Goal: Transaction & Acquisition: Purchase product/service

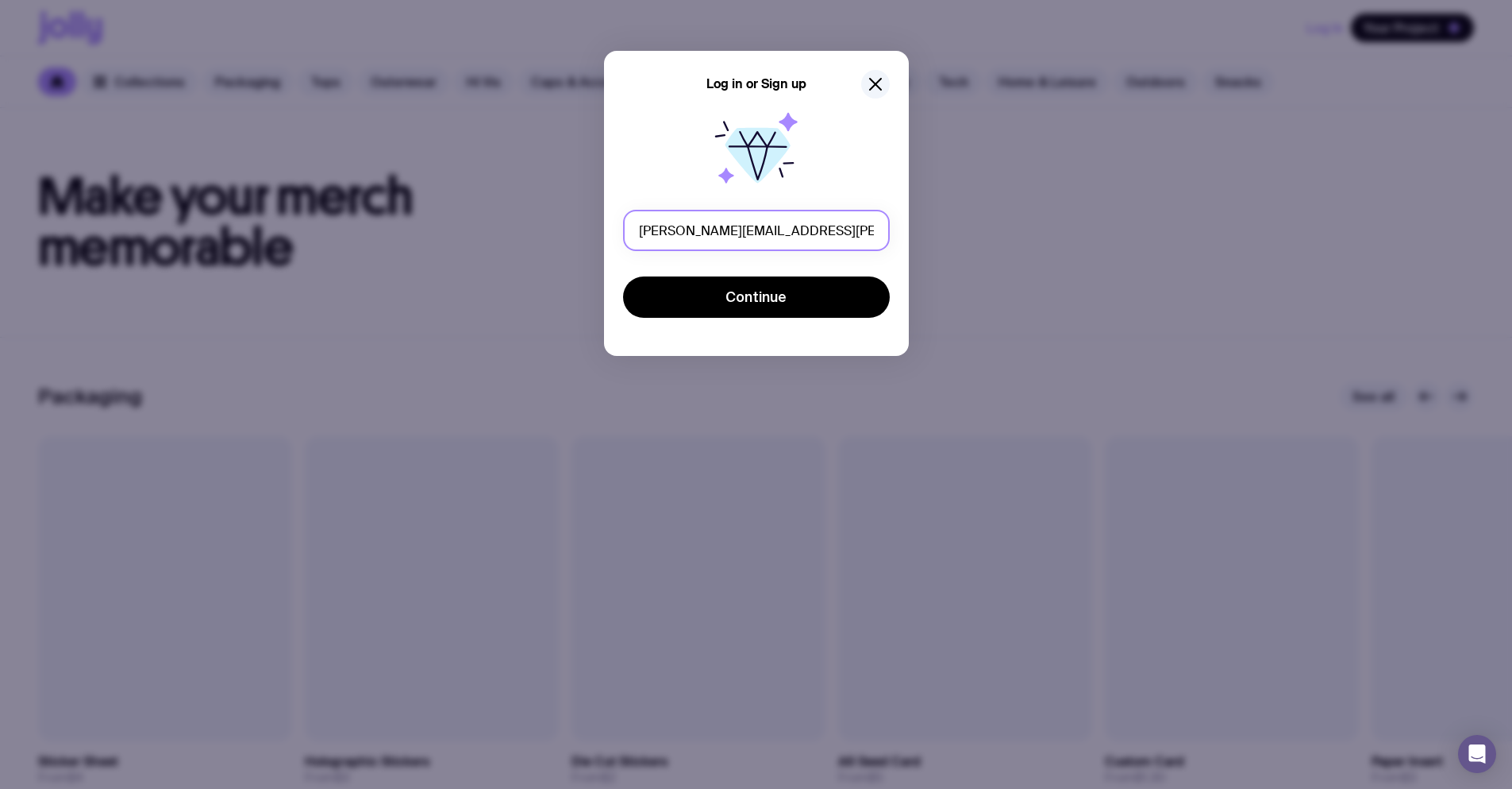
drag, startPoint x: 768, startPoint y: 231, endPoint x: 738, endPoint y: 230, distance: 30.0
click at [738, 230] on input "[PERSON_NAME][EMAIL_ADDRESS][PERSON_NAME][DOMAIN_NAME]" at bounding box center [756, 230] width 267 height 41
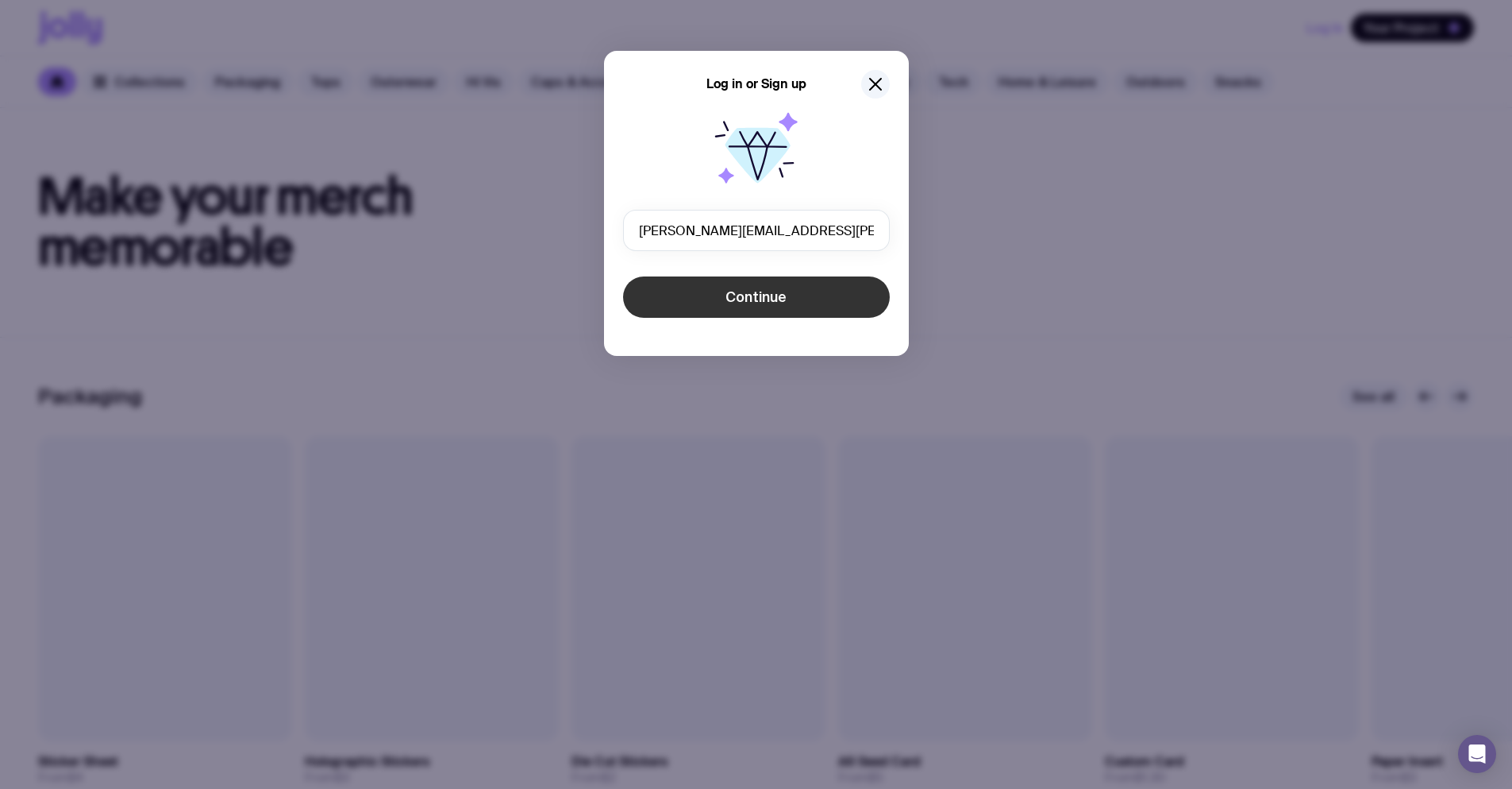
type input "[PERSON_NAME][EMAIL_ADDRESS][PERSON_NAME][DOMAIN_NAME]"
click at [725, 288] on button "Continue" at bounding box center [756, 296] width 267 height 41
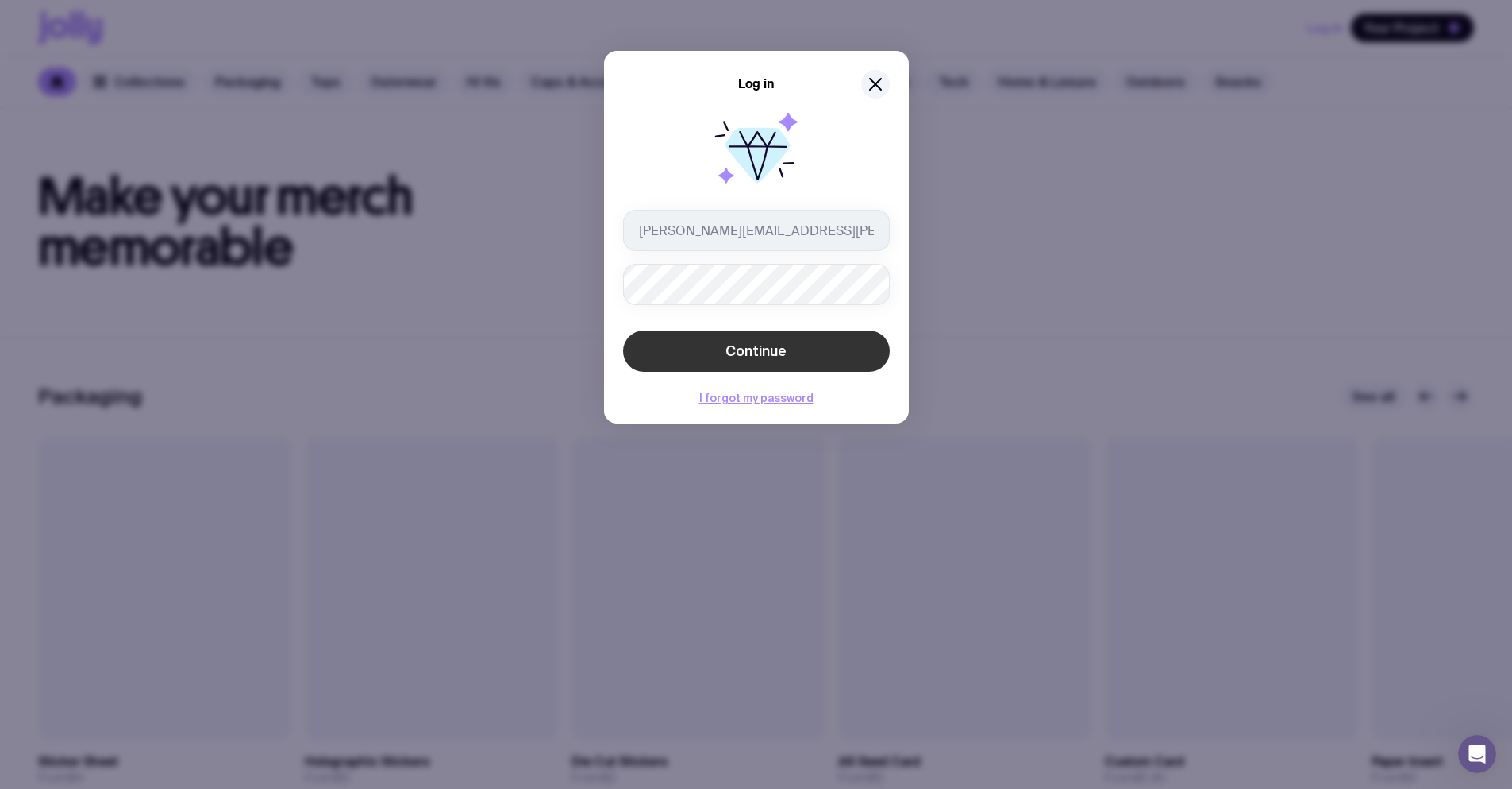
click at [719, 342] on button "Continue" at bounding box center [756, 351] width 267 height 41
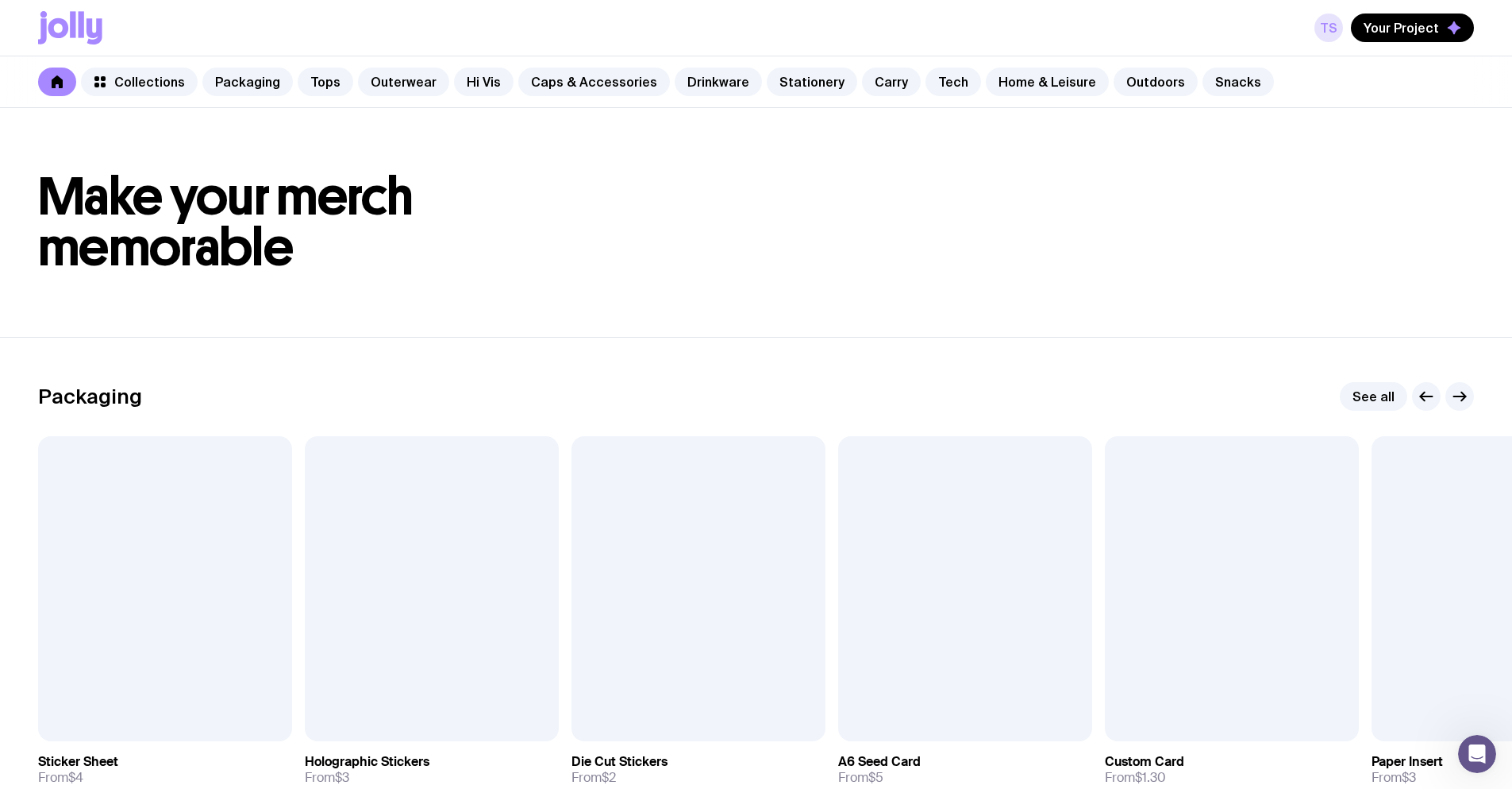
click at [1342, 31] on link "TS" at bounding box center [1329, 28] width 29 height 29
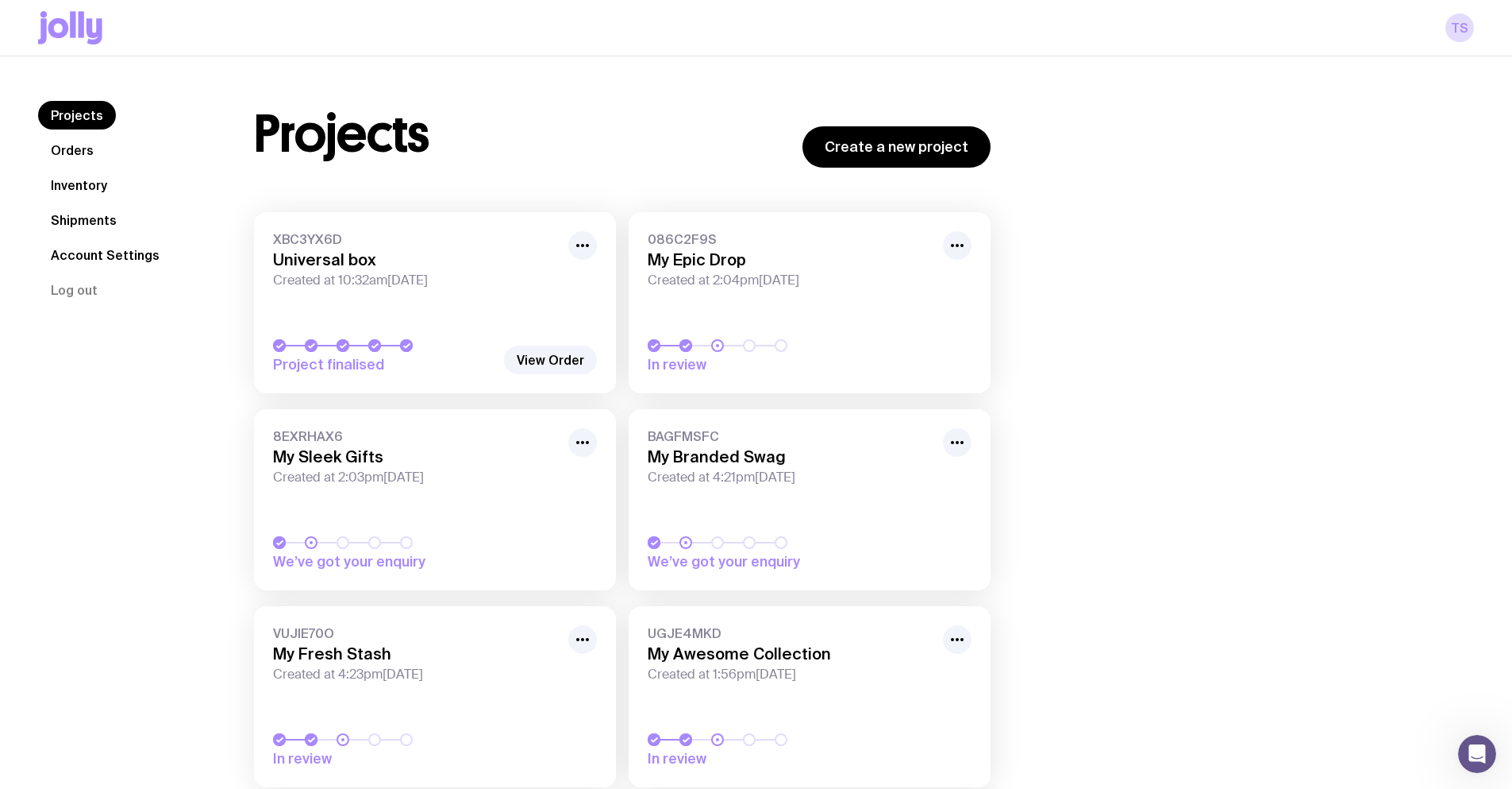
click at [62, 19] on icon at bounding box center [59, 29] width 20 height 20
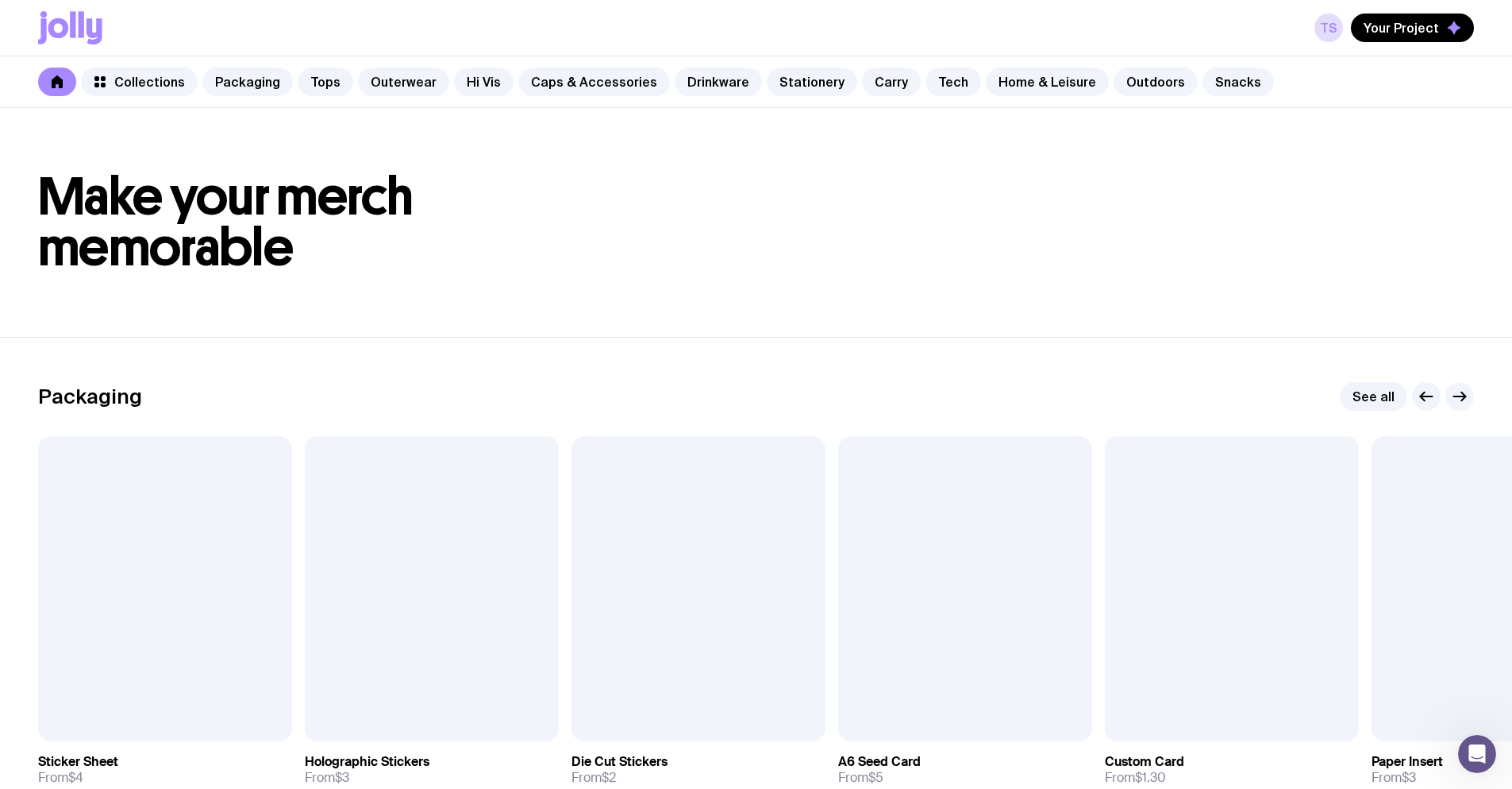
click at [83, 32] on icon at bounding box center [81, 24] width 6 height 26
click at [1331, 28] on link "TS" at bounding box center [1329, 28] width 29 height 29
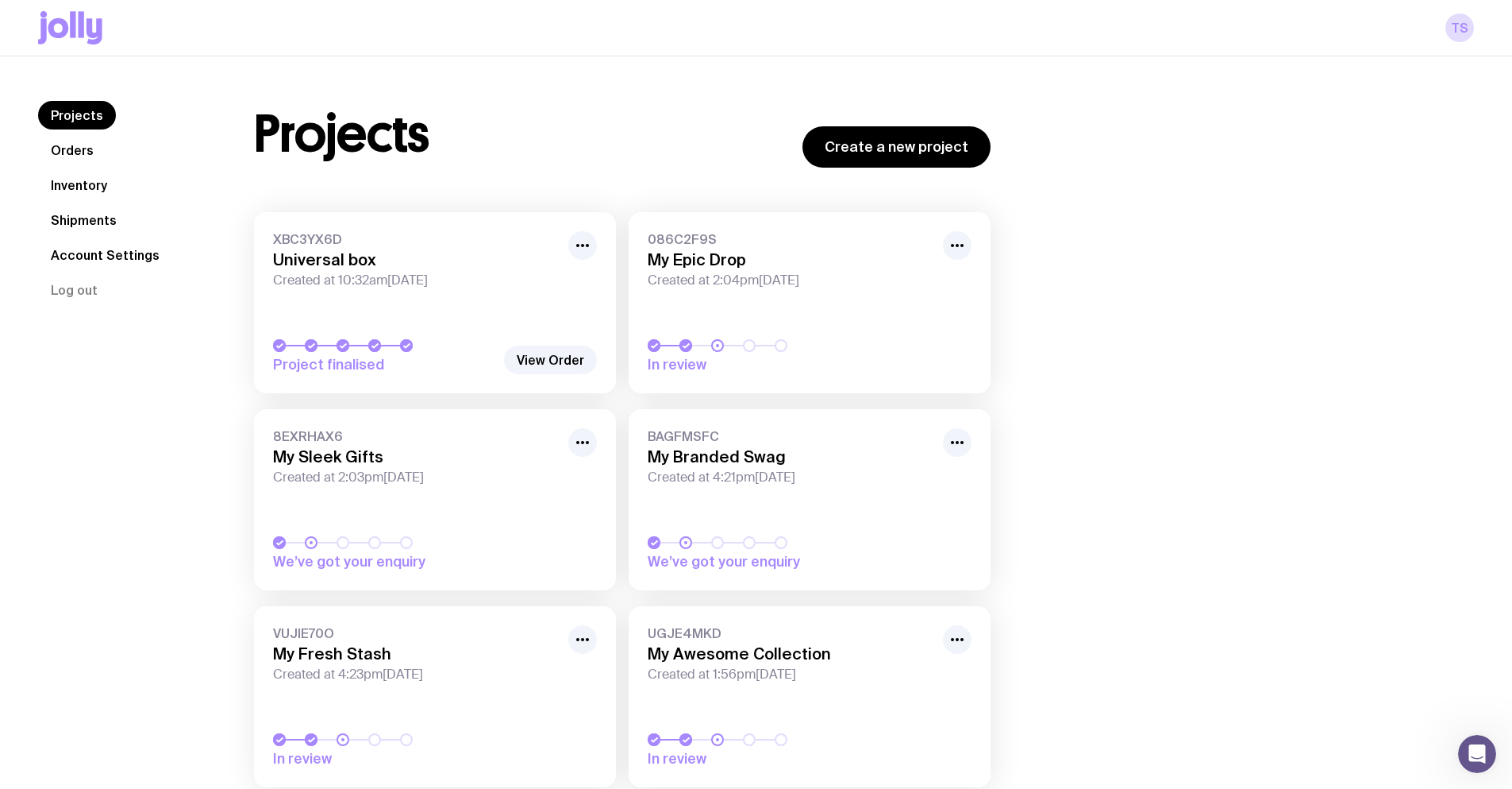
click at [66, 25] on icon at bounding box center [59, 29] width 20 height 20
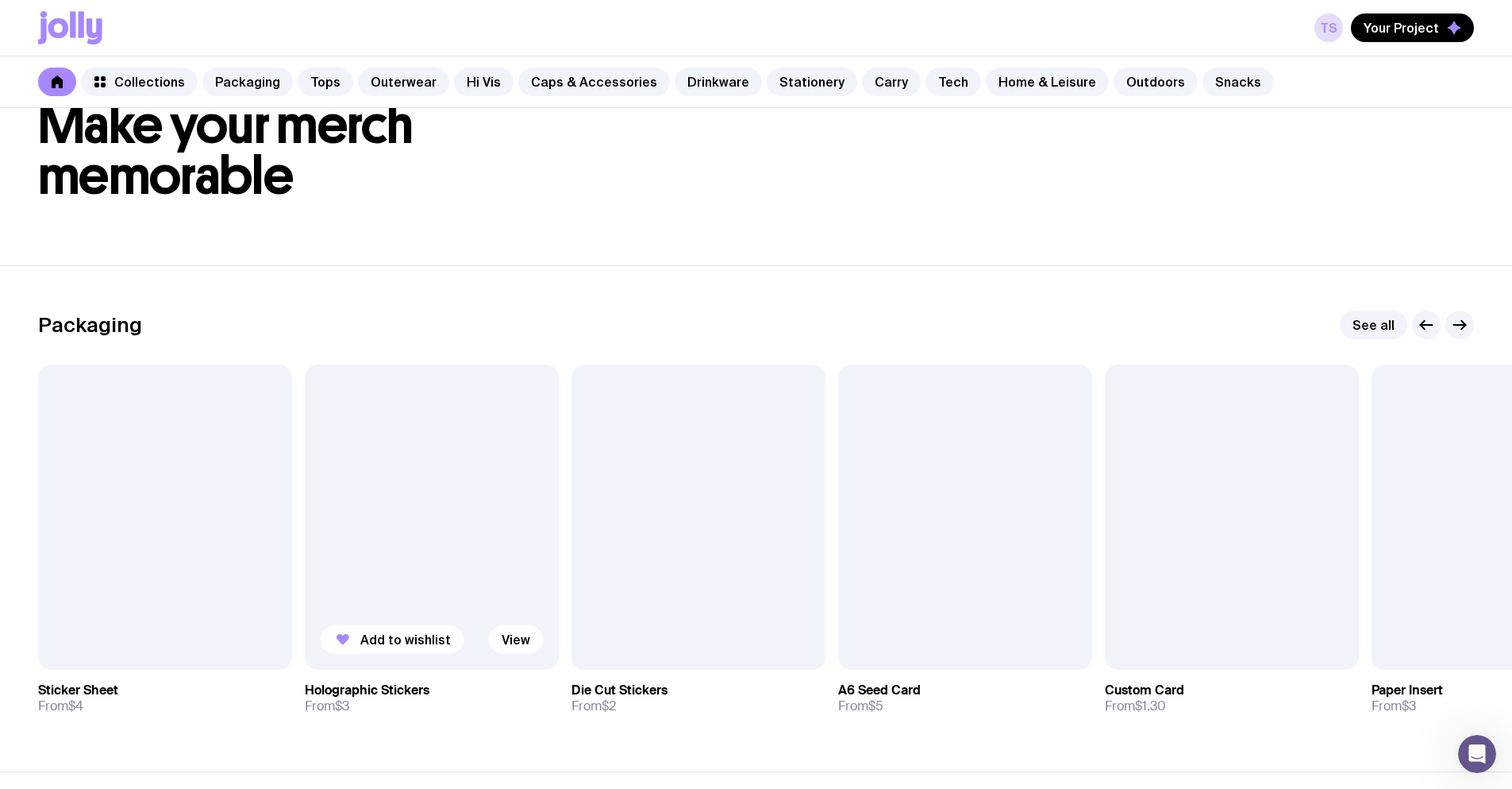
scroll to position [238, 0]
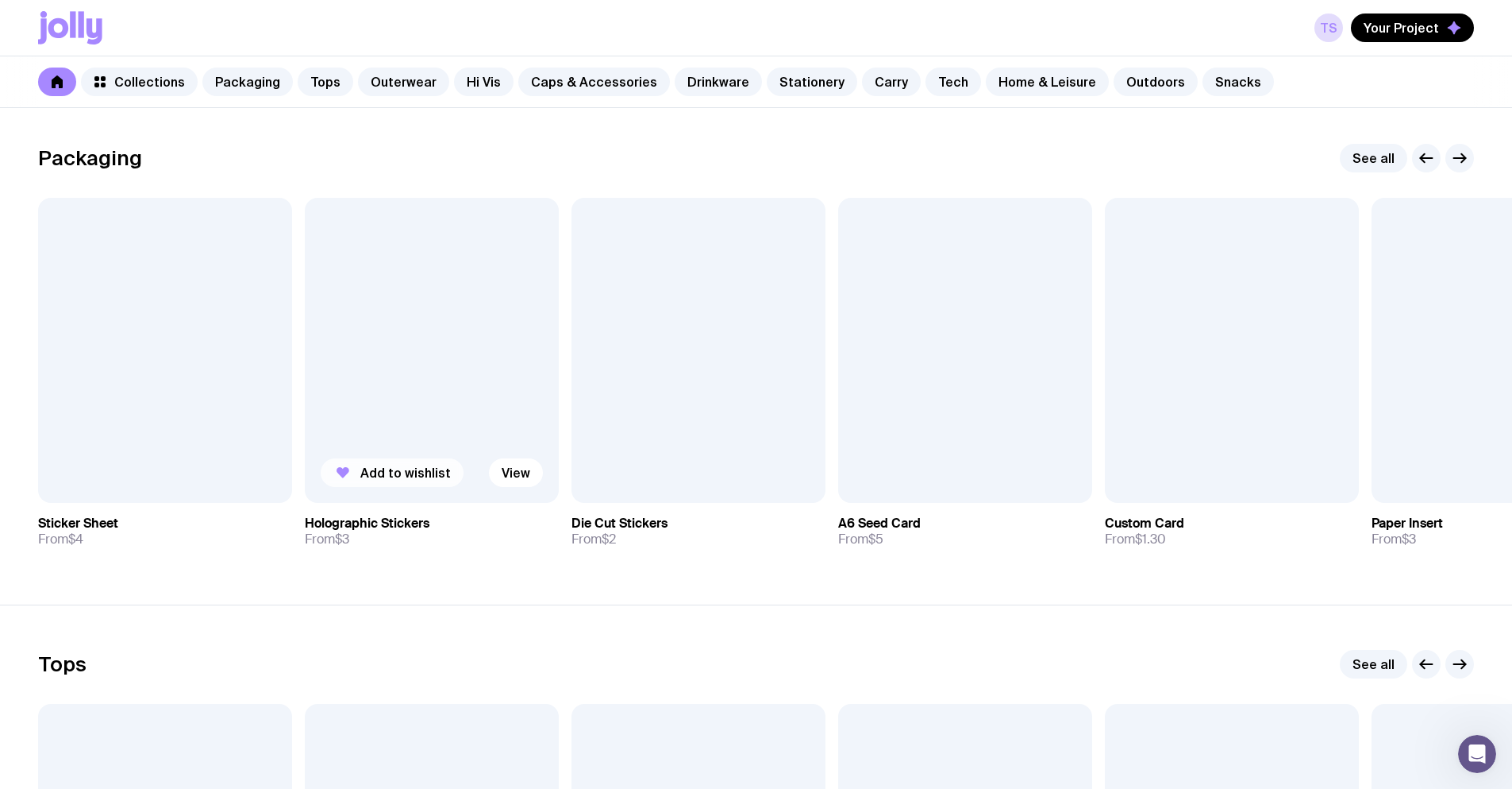
click at [381, 474] on span "Add to wishlist" at bounding box center [406, 472] width 90 height 16
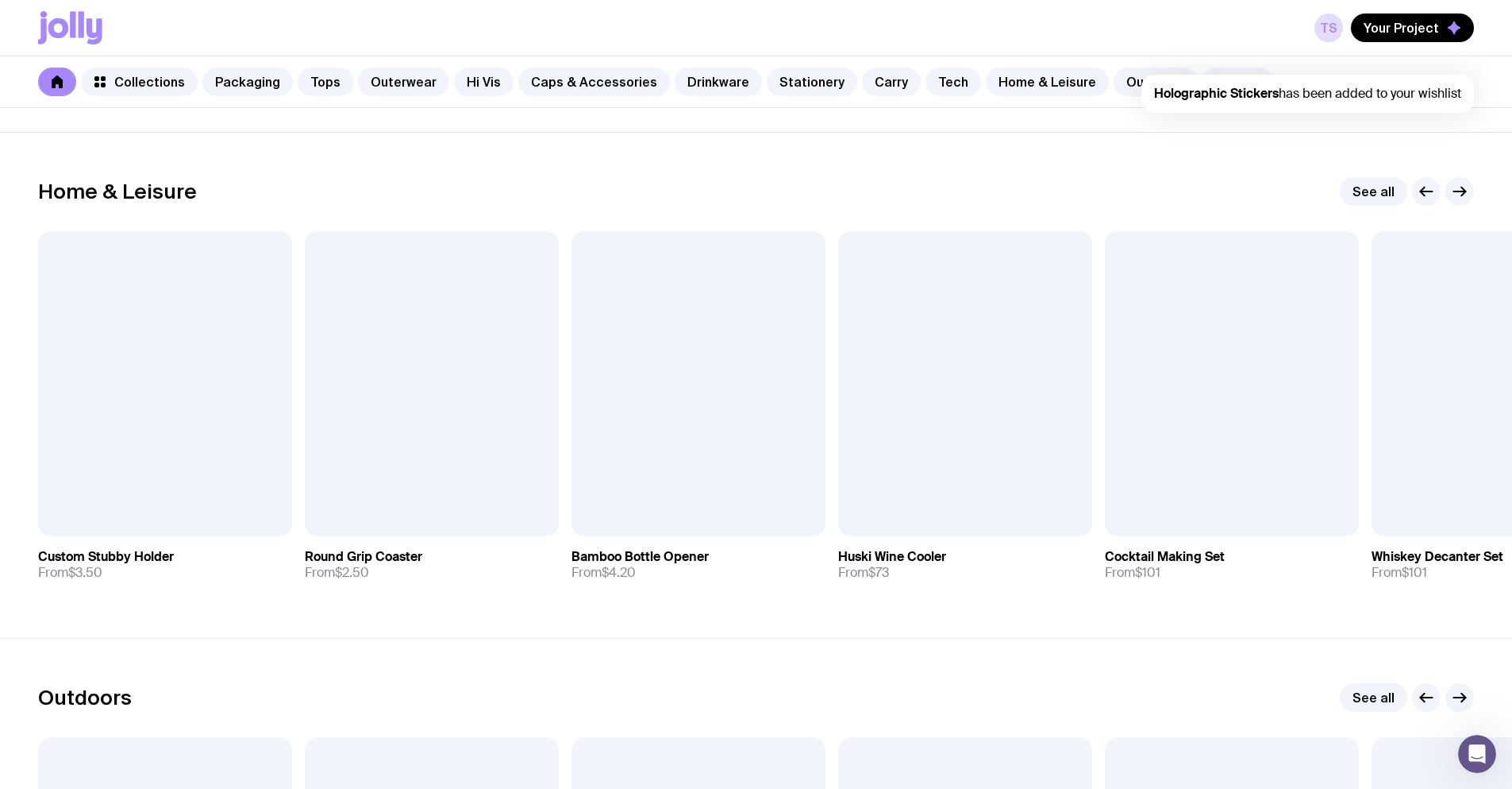
scroll to position [4924, 0]
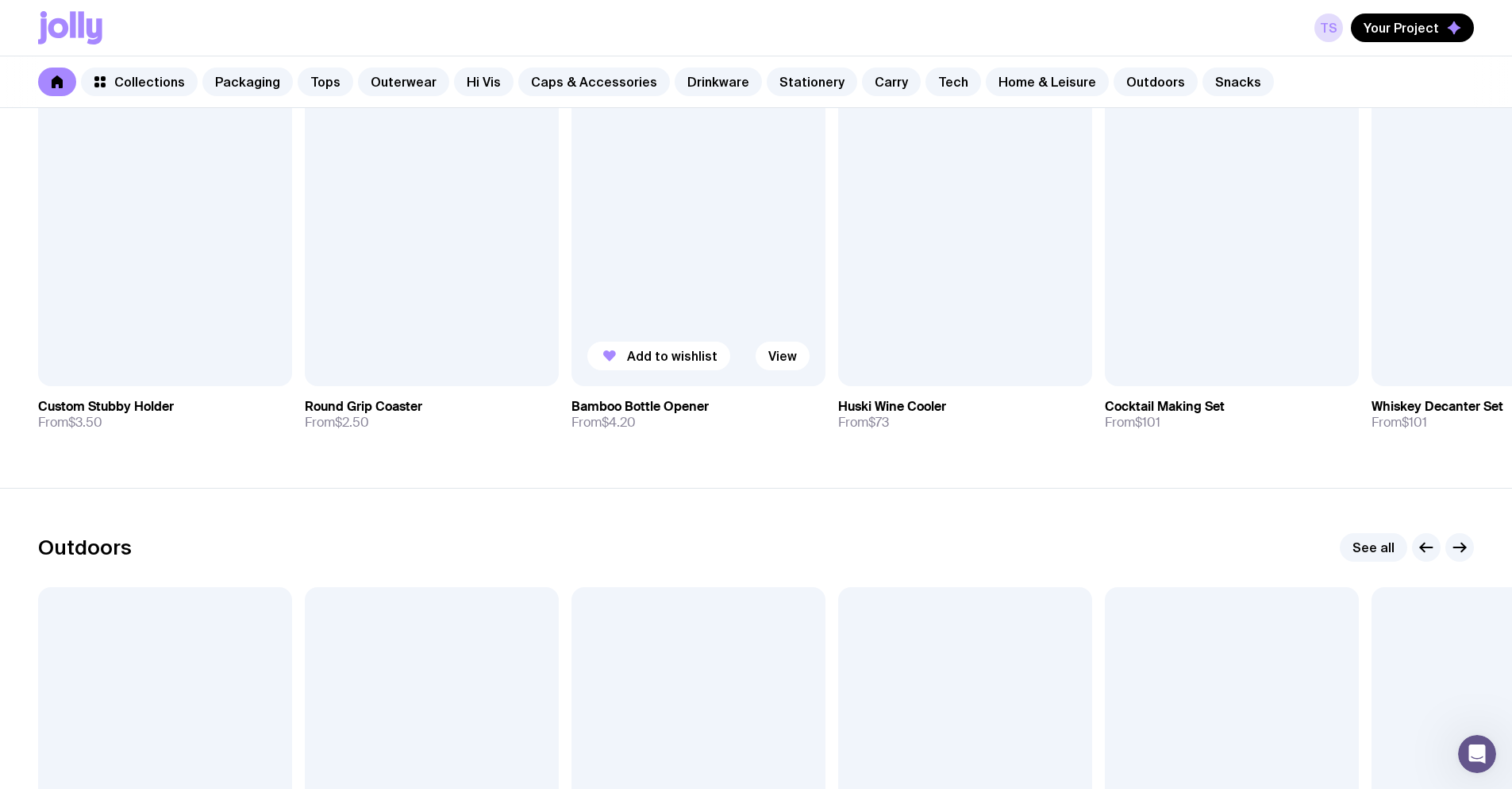
drag, startPoint x: 945, startPoint y: 346, endPoint x: 743, endPoint y: 361, distance: 202.6
click at [944, 354] on button "Add to wishlist" at bounding box center [925, 368] width 143 height 29
click at [673, 360] on span "Add to wishlist" at bounding box center [672, 355] width 90 height 16
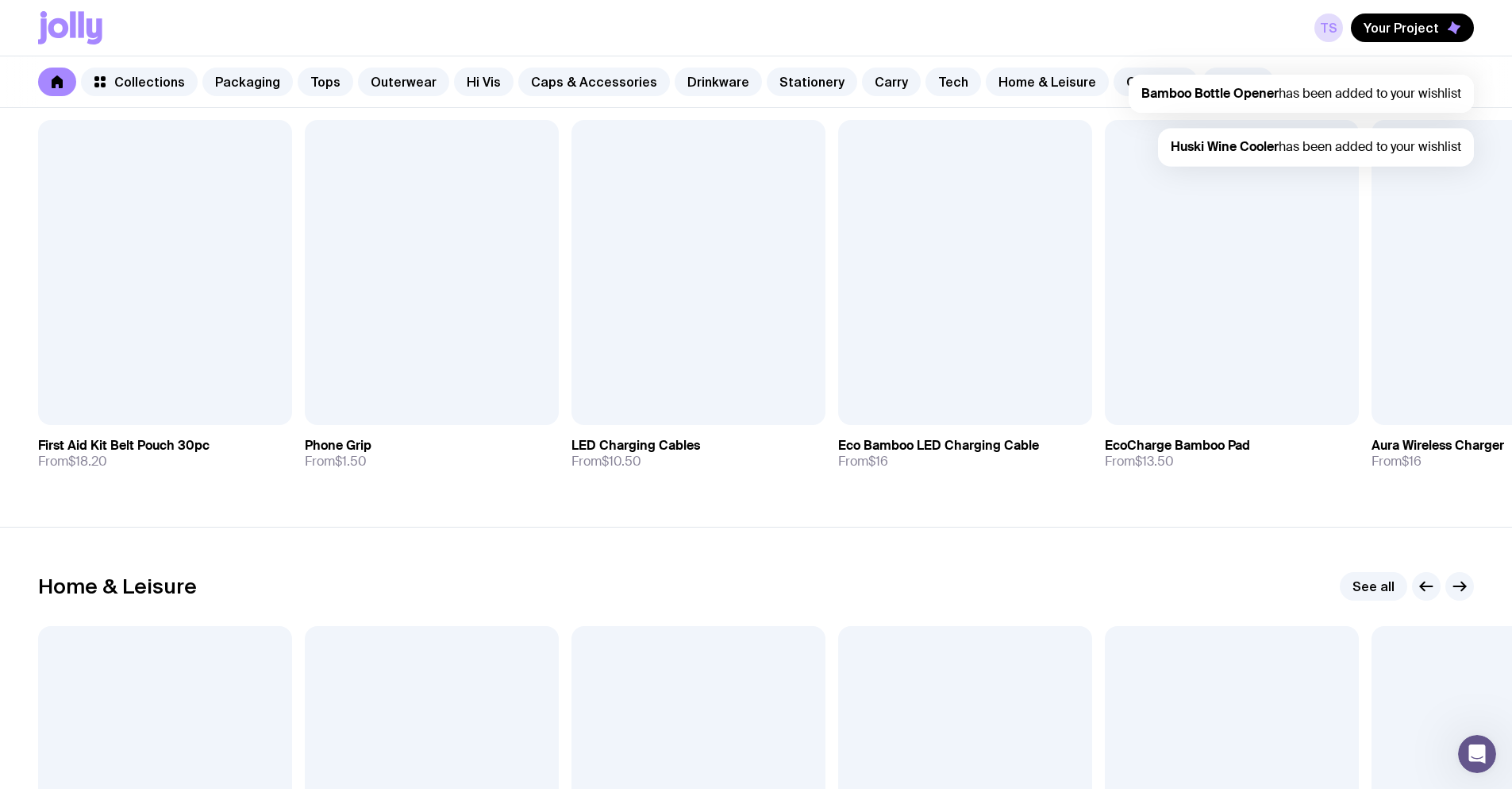
scroll to position [4368, 0]
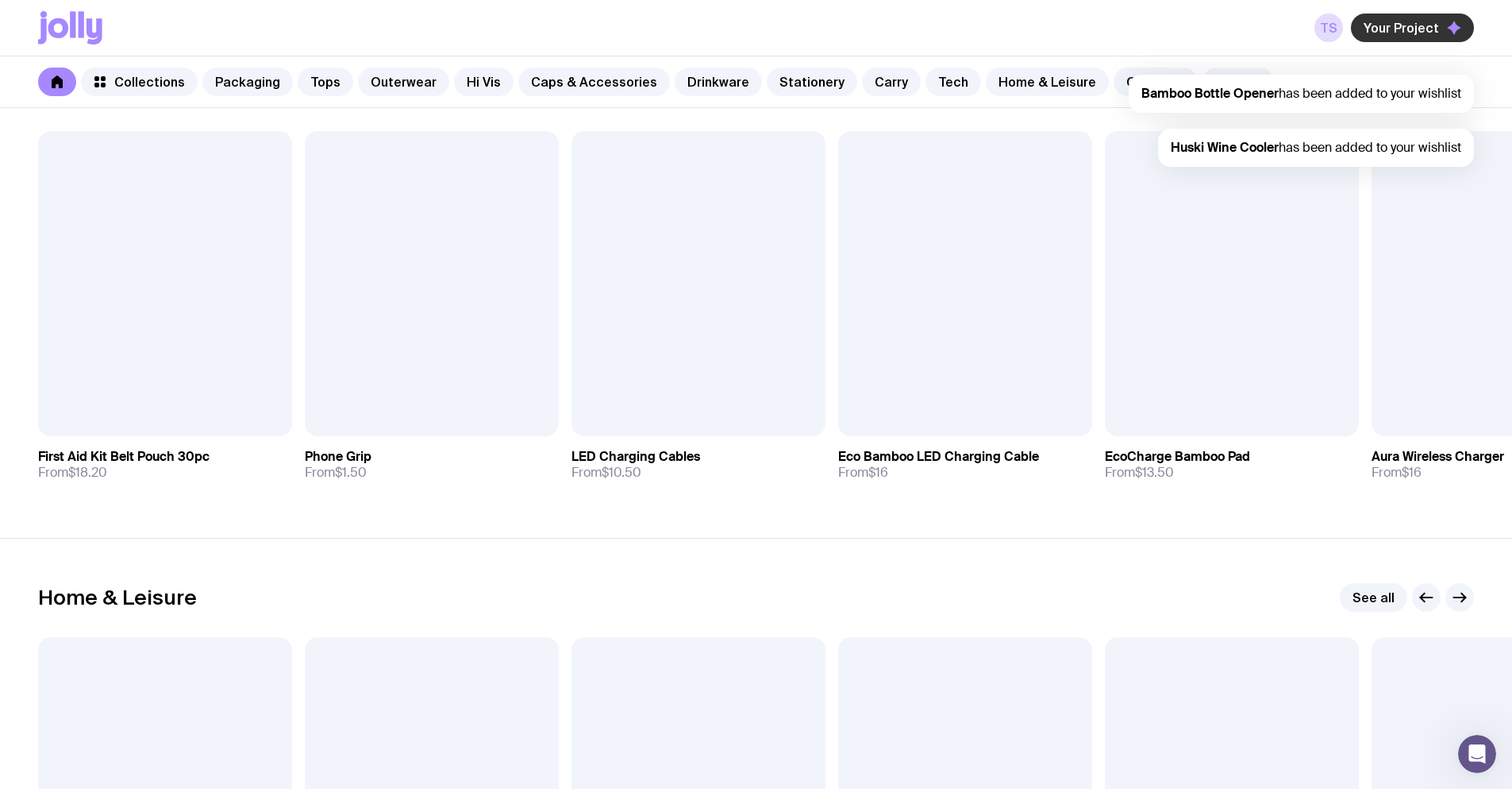
click at [1419, 27] on span "Your Project" at bounding box center [1402, 28] width 75 height 16
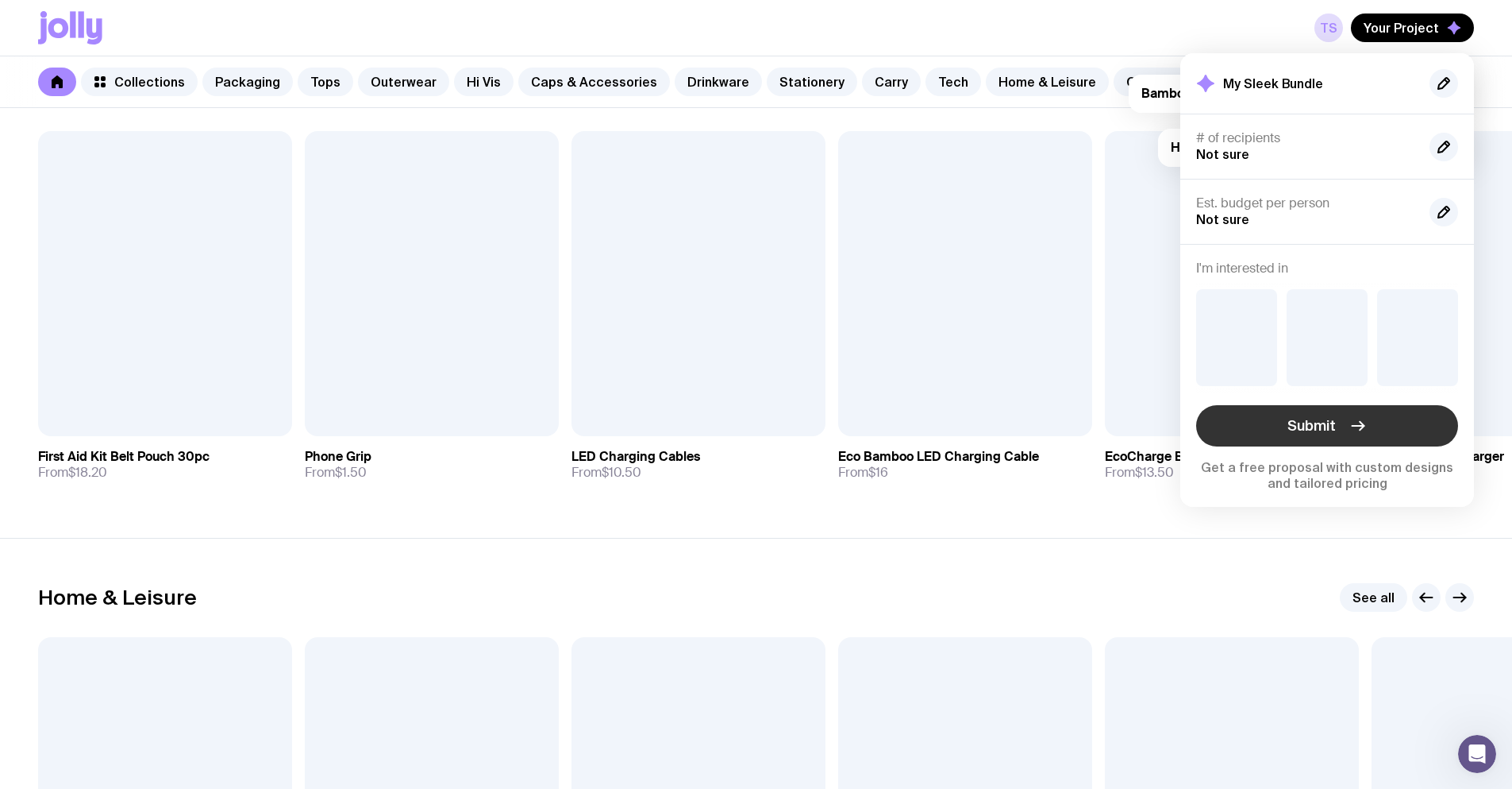
click at [1333, 415] on button "Submit" at bounding box center [1327, 425] width 262 height 41
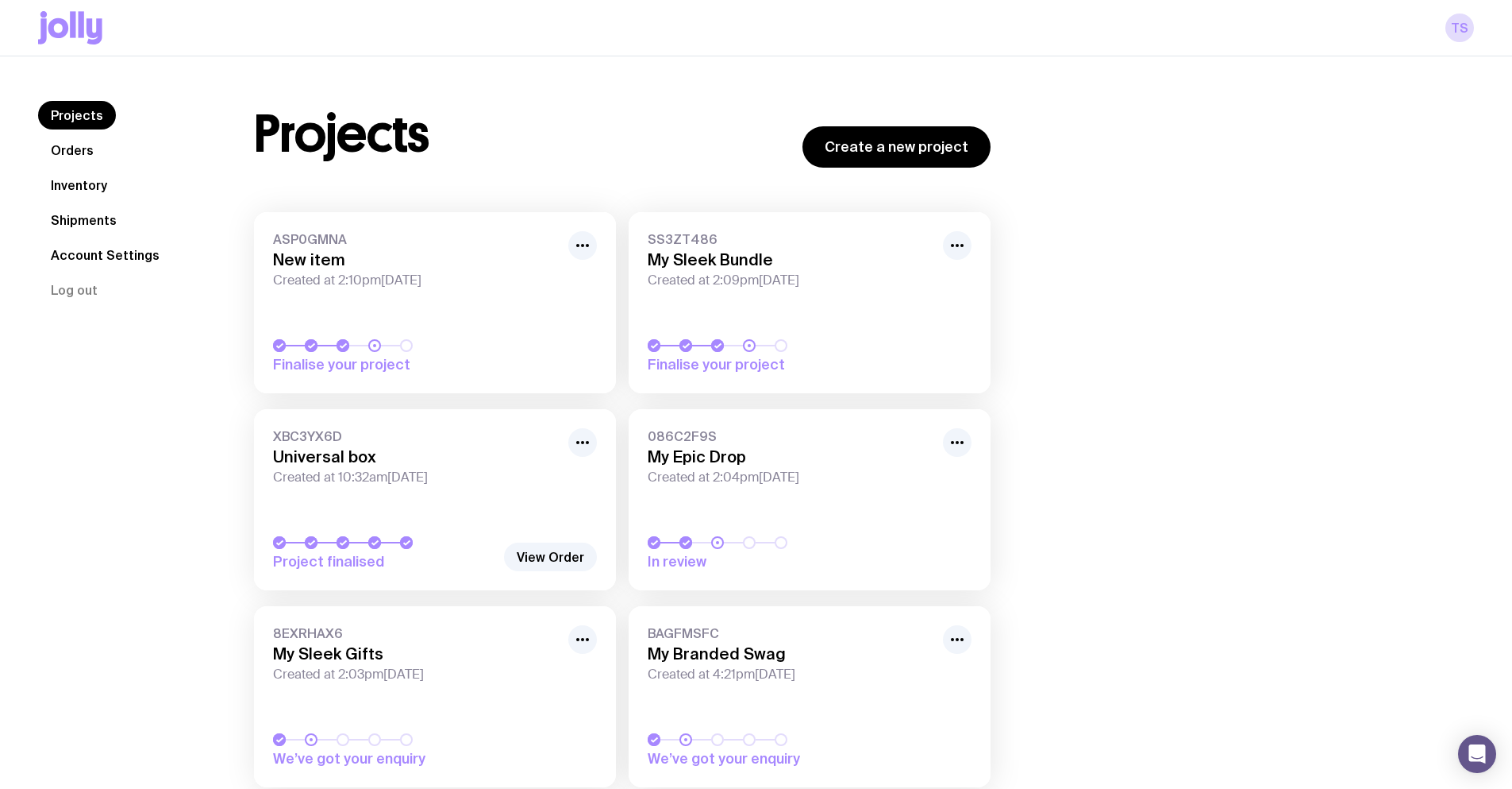
click at [658, 312] on link "SS3ZT486 My Sleek Bundle Created at 2:09pm[DATE] Finalise your project" at bounding box center [809, 302] width 362 height 181
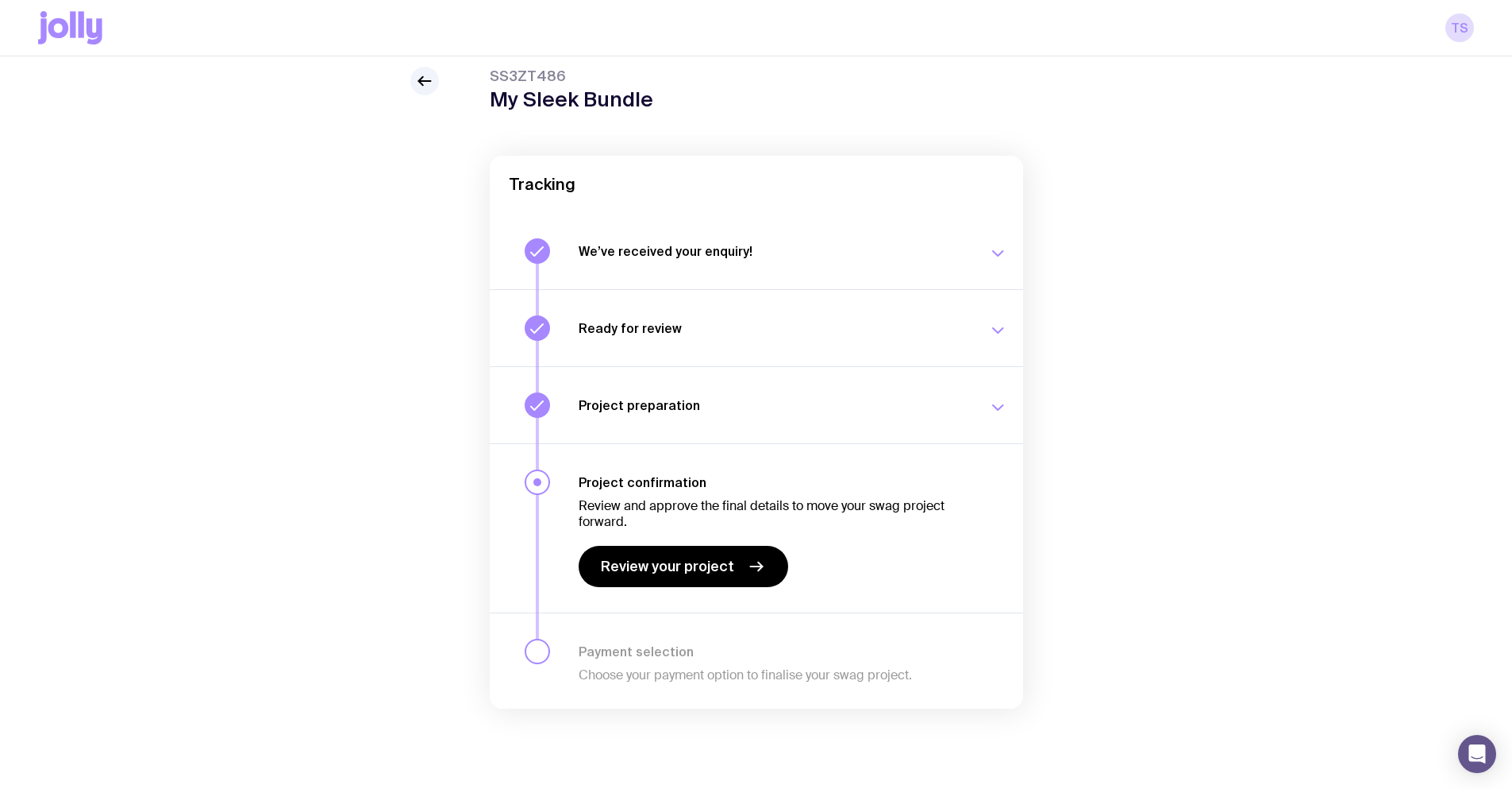
scroll to position [56, 0]
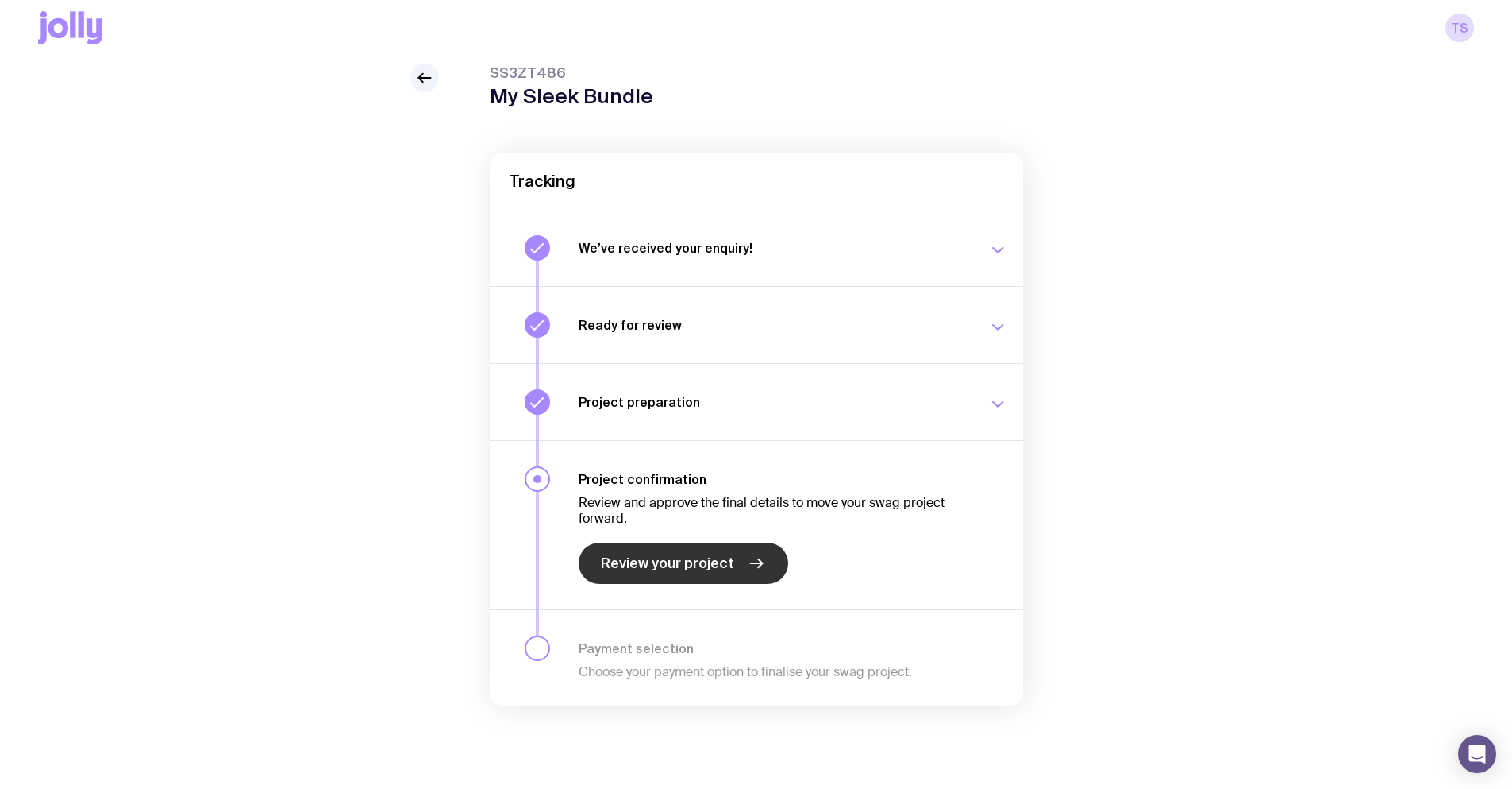
click at [656, 563] on span "Review your project" at bounding box center [667, 563] width 133 height 19
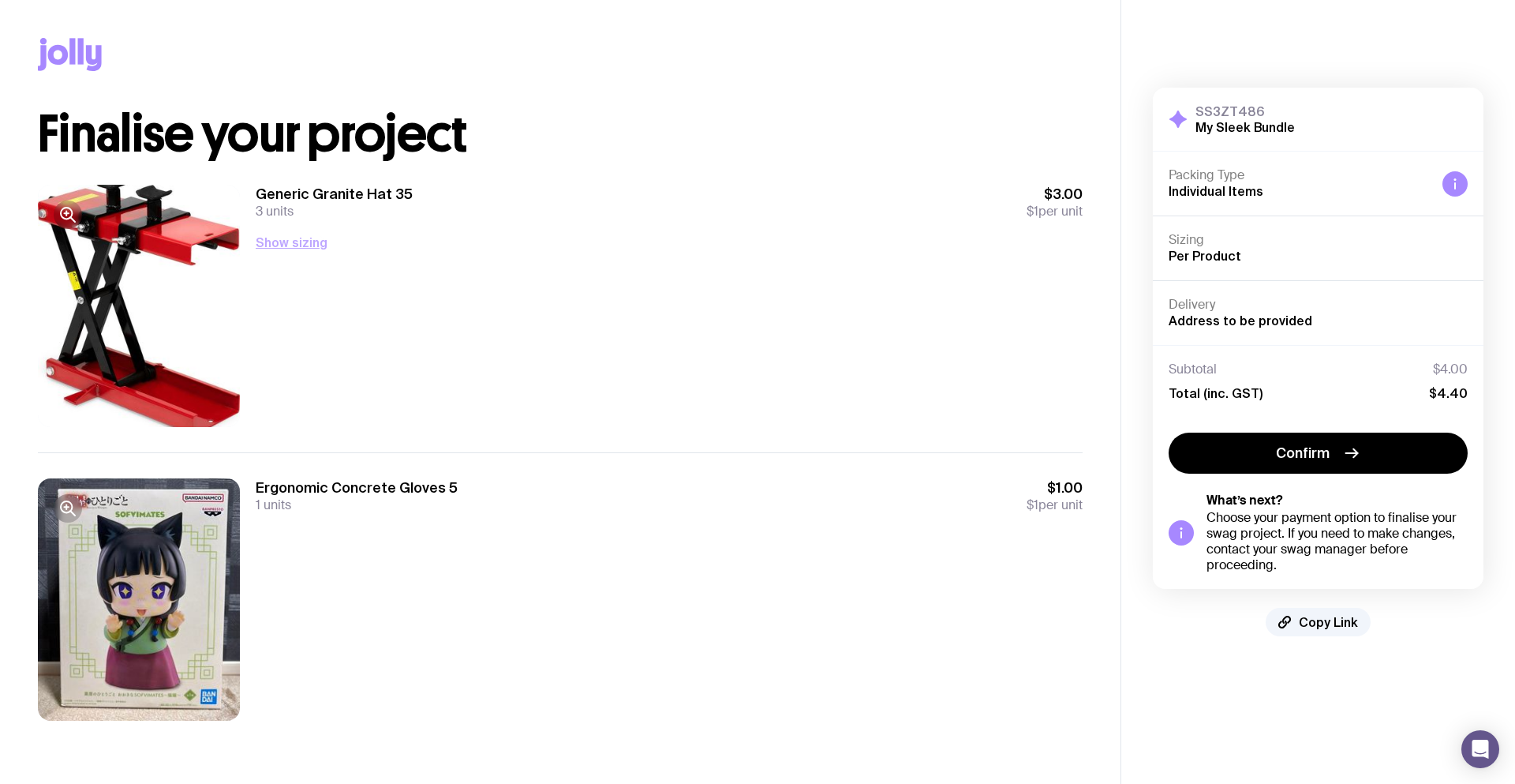
click at [310, 244] on button "Show sizing" at bounding box center [291, 242] width 71 height 19
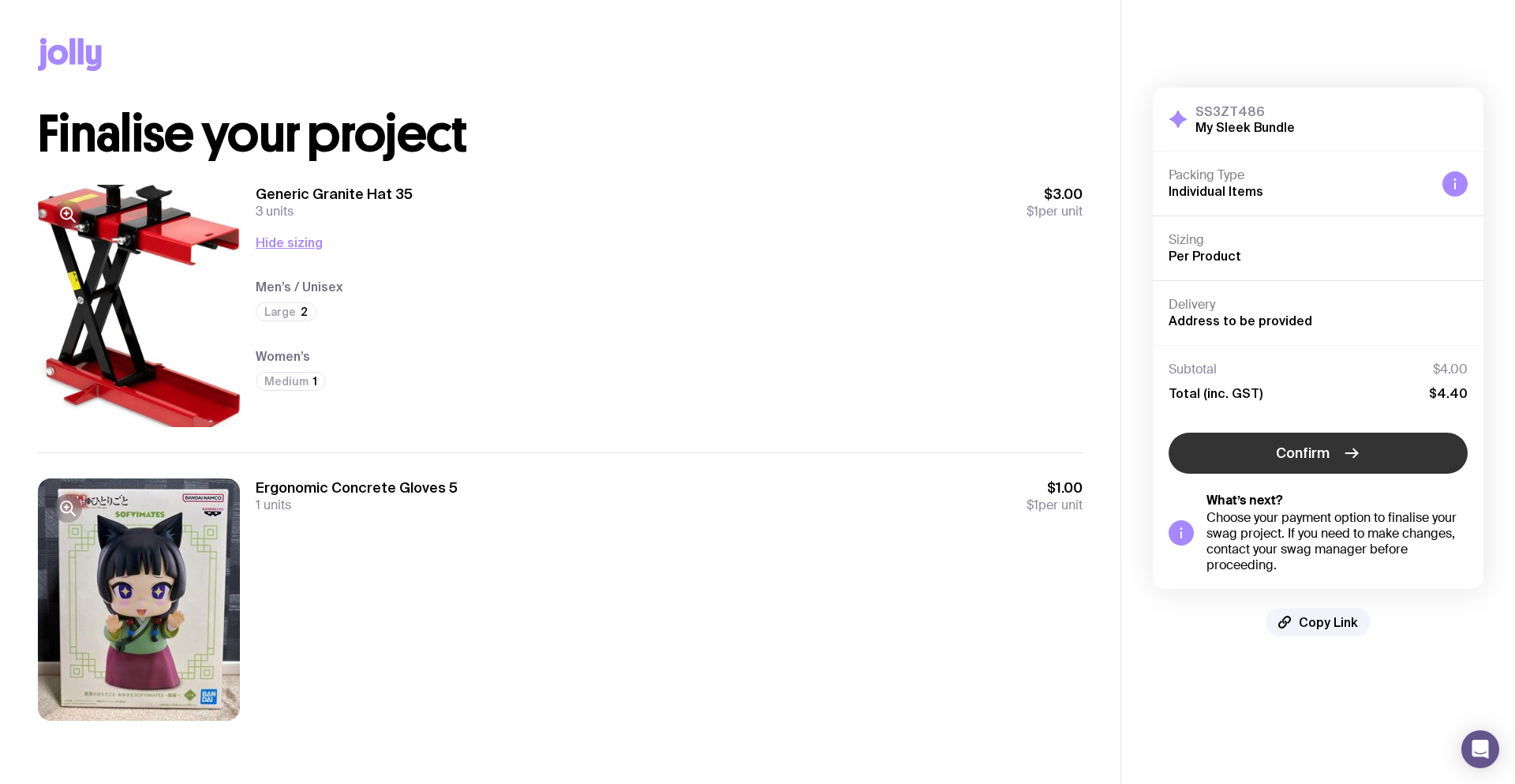
click at [1325, 447] on span "Confirm" at bounding box center [1303, 453] width 54 height 19
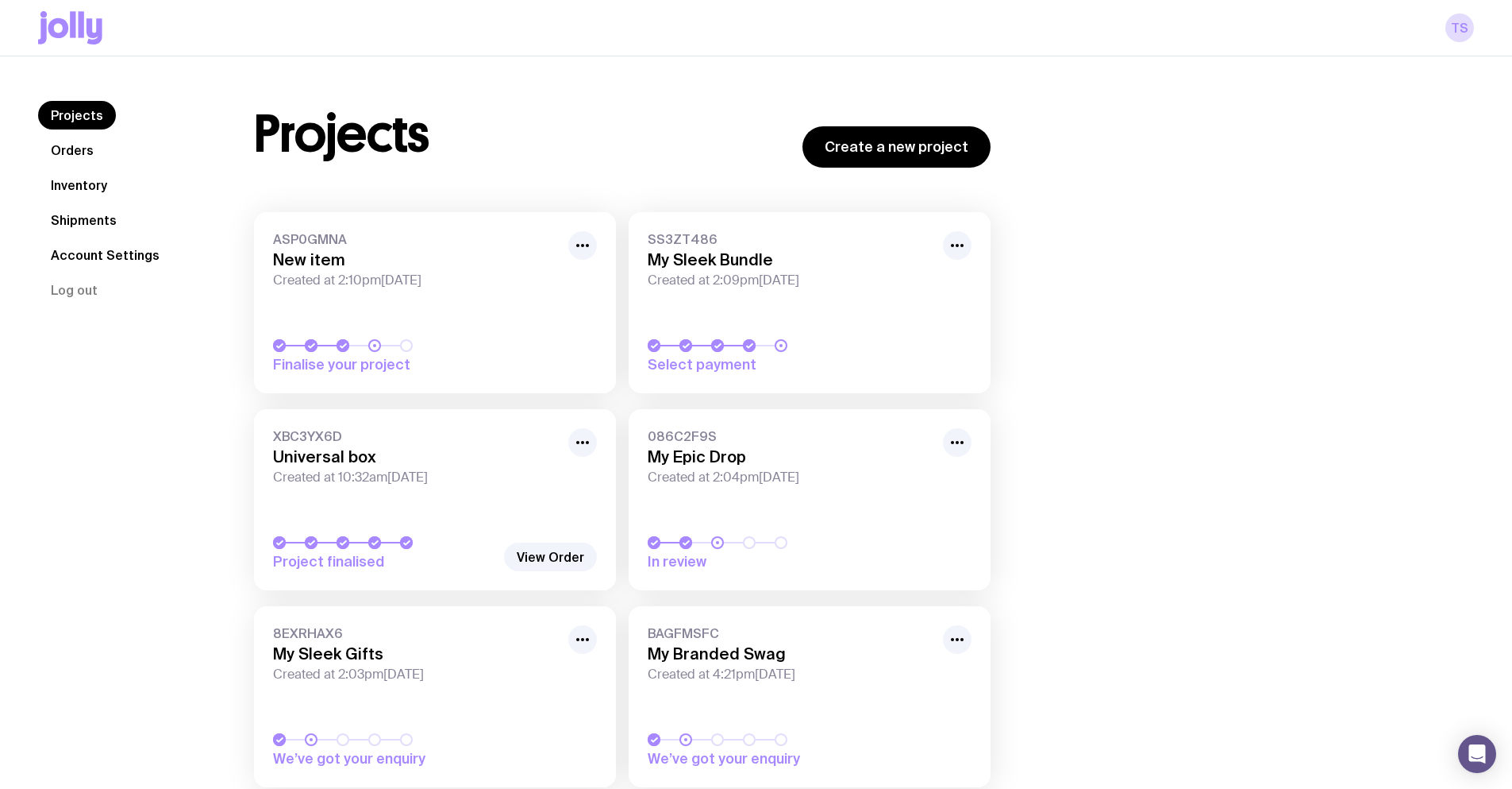
click at [404, 298] on link "ASP0GMNA New item Created at 2:10pm[DATE] Finalise your project" at bounding box center [434, 302] width 362 height 181
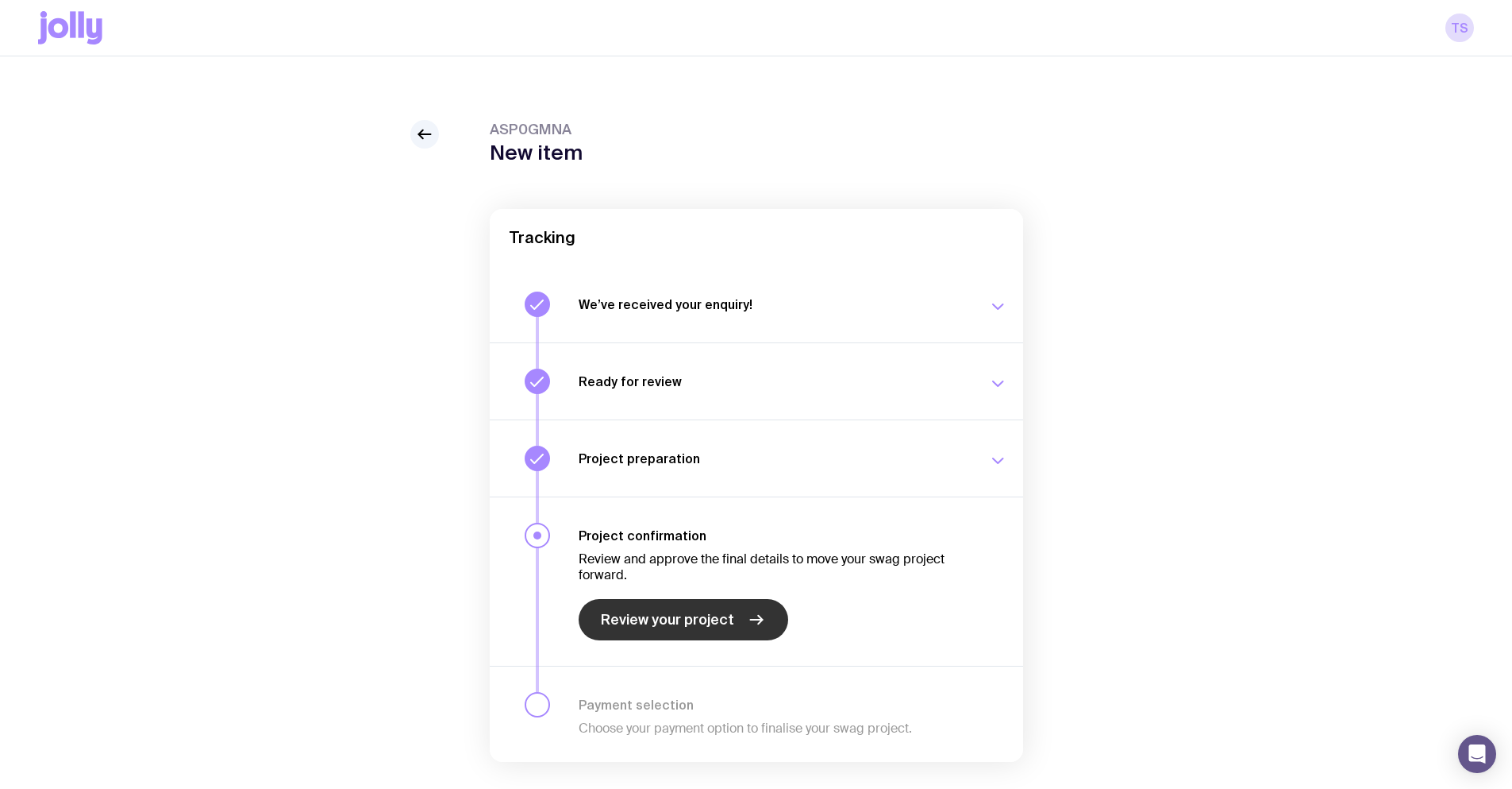
click at [654, 609] on link "Review your project" at bounding box center [684, 619] width 210 height 41
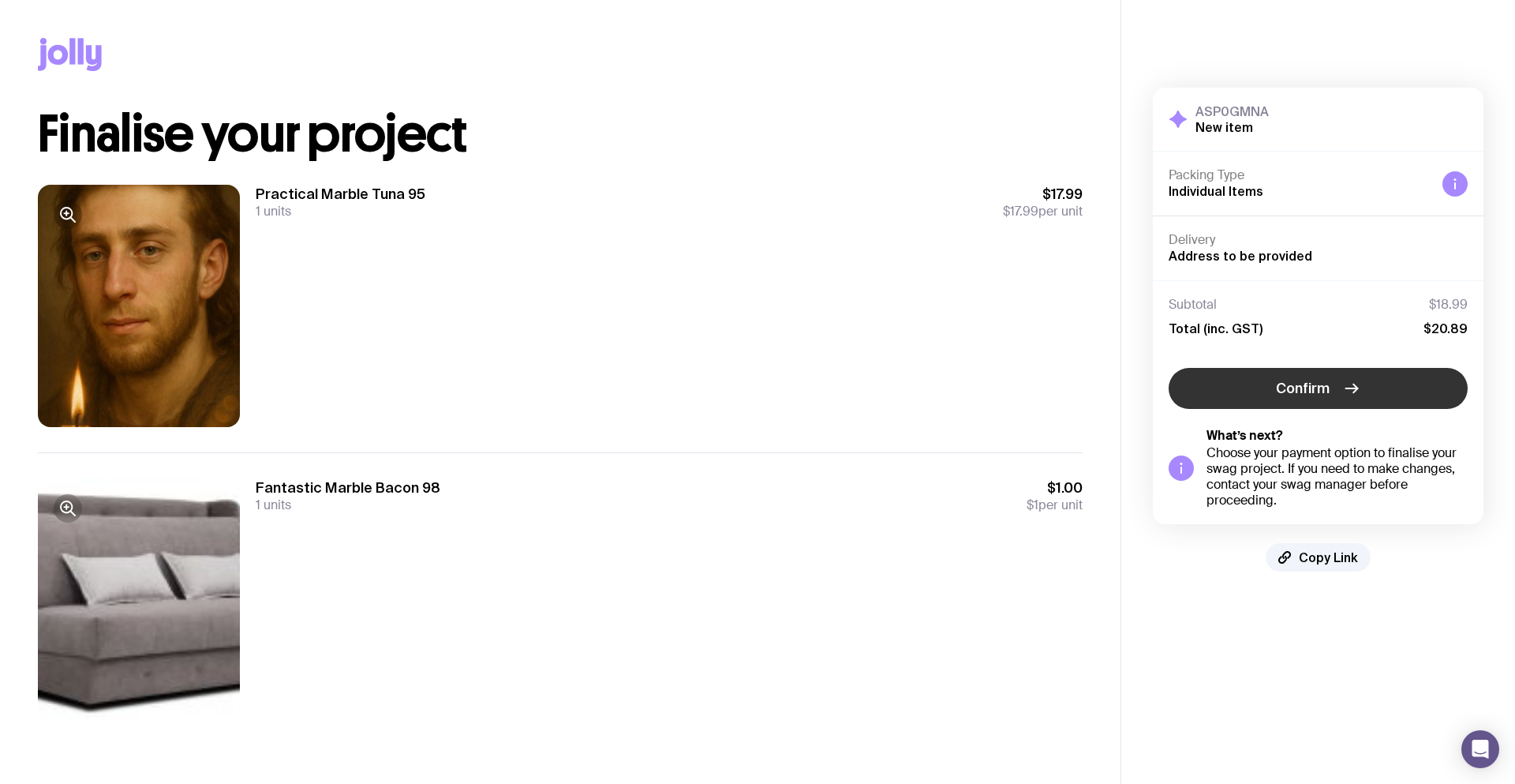
click at [1331, 388] on button "Confirm" at bounding box center [1318, 388] width 299 height 41
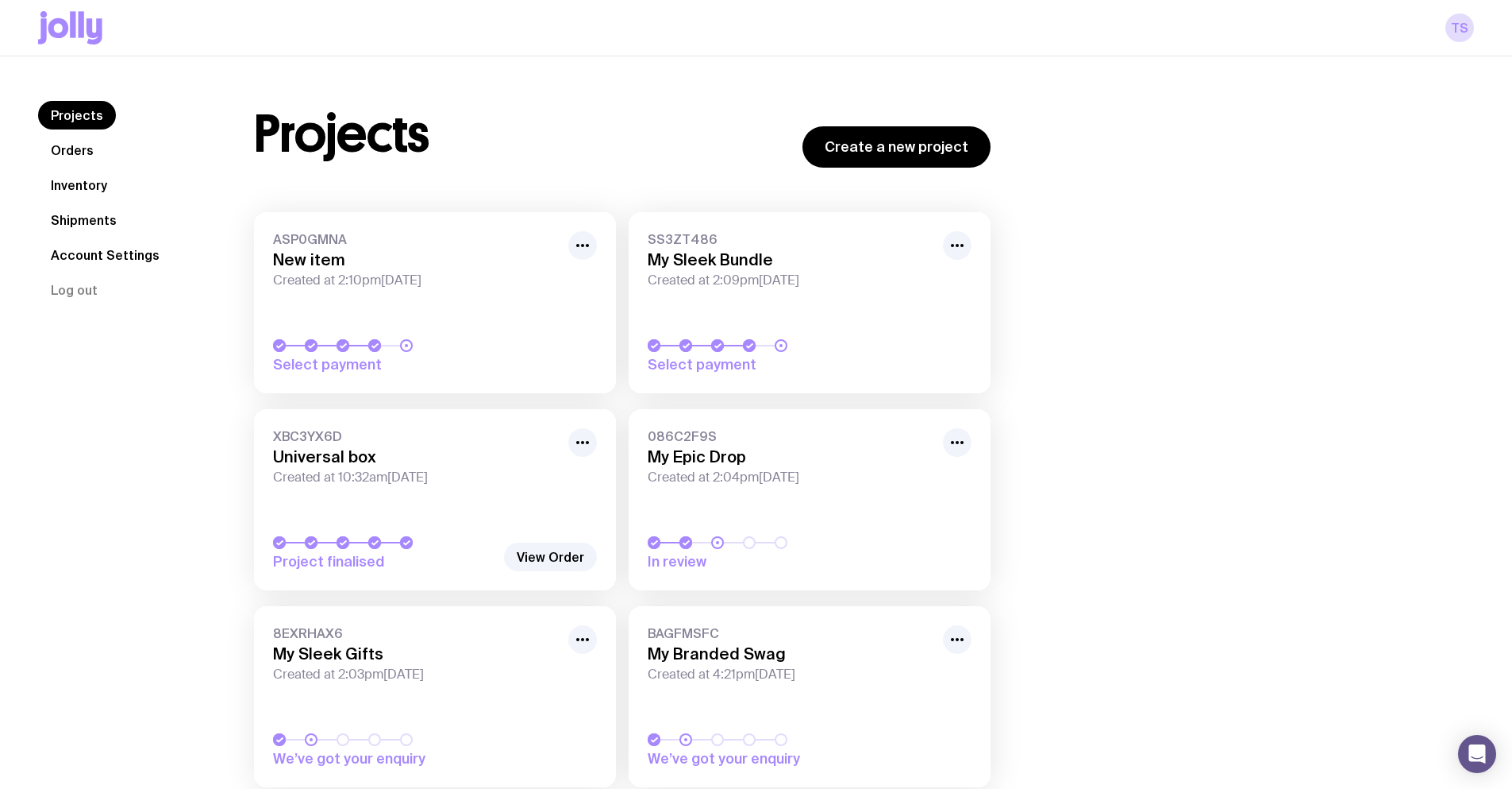
click at [523, 312] on link "ASP0GMNA New item Created at 2:10pm[DATE] Select payment" at bounding box center [434, 302] width 362 height 181
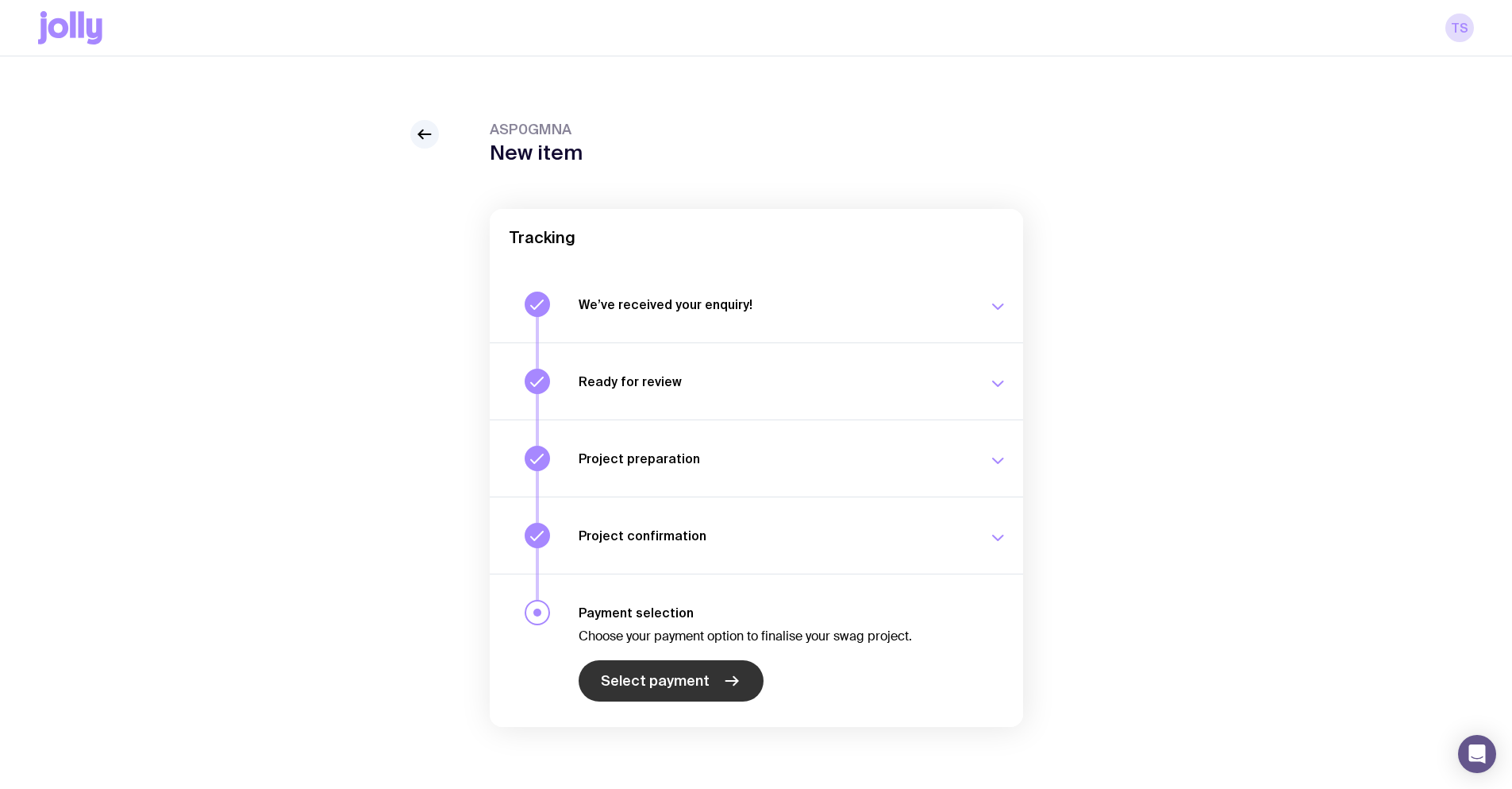
click at [678, 676] on span "Select payment" at bounding box center [655, 680] width 109 height 19
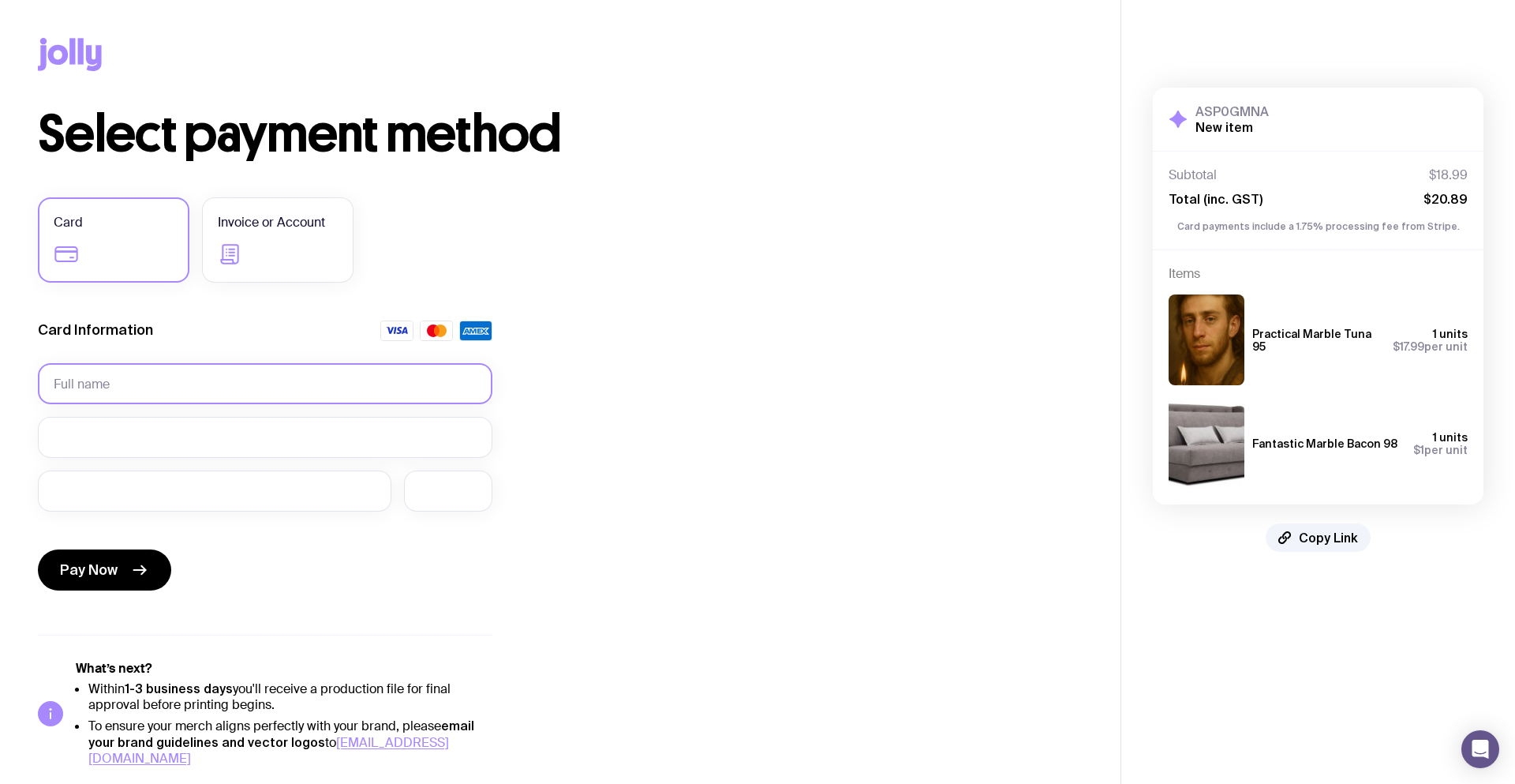
click at [92, 383] on input "text" at bounding box center [264, 383] width 455 height 41
type input "[PERSON_NAME]"
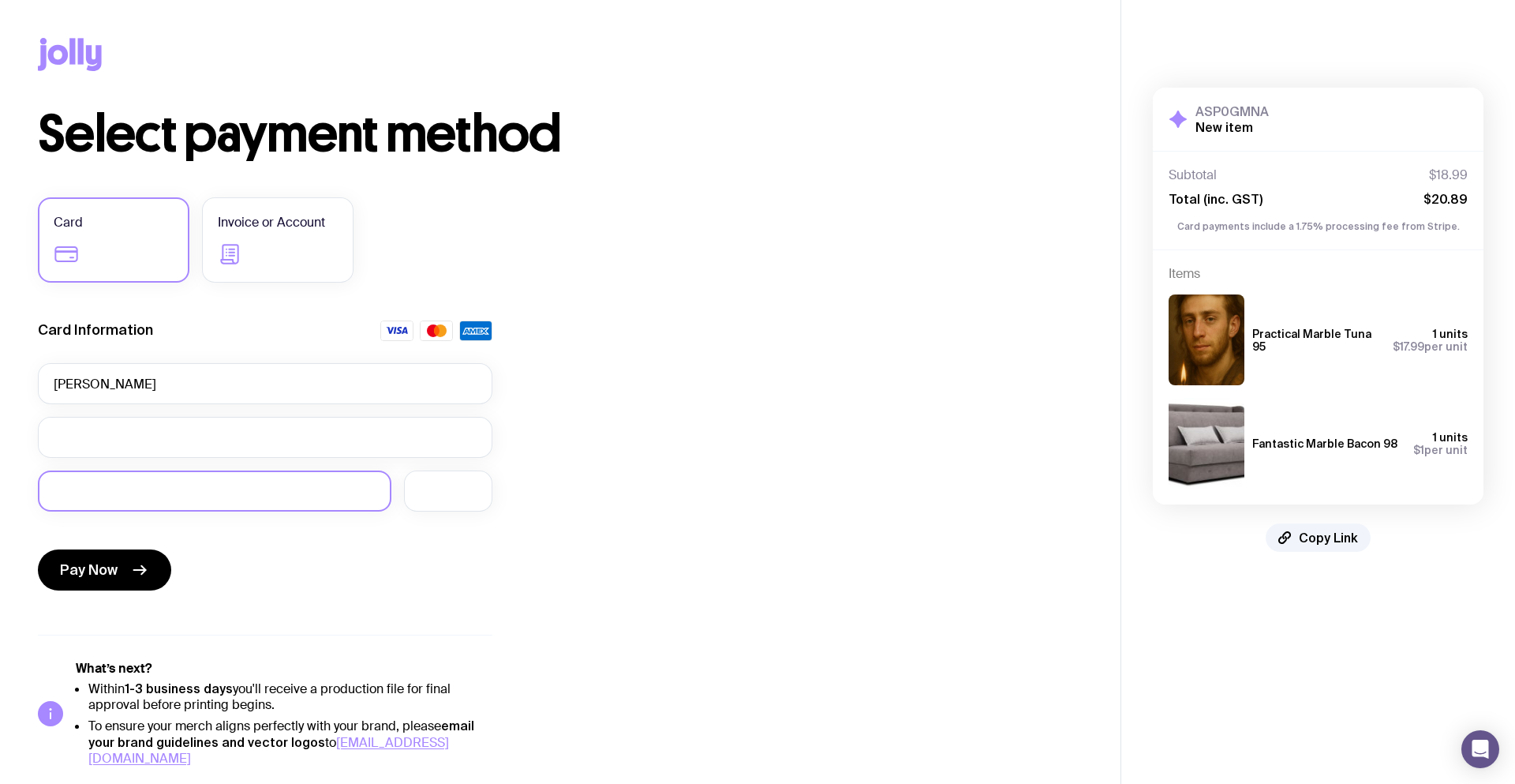
click at [104, 500] on div at bounding box center [214, 490] width 353 height 41
click at [105, 578] on span "Pay Now" at bounding box center [89, 569] width 58 height 19
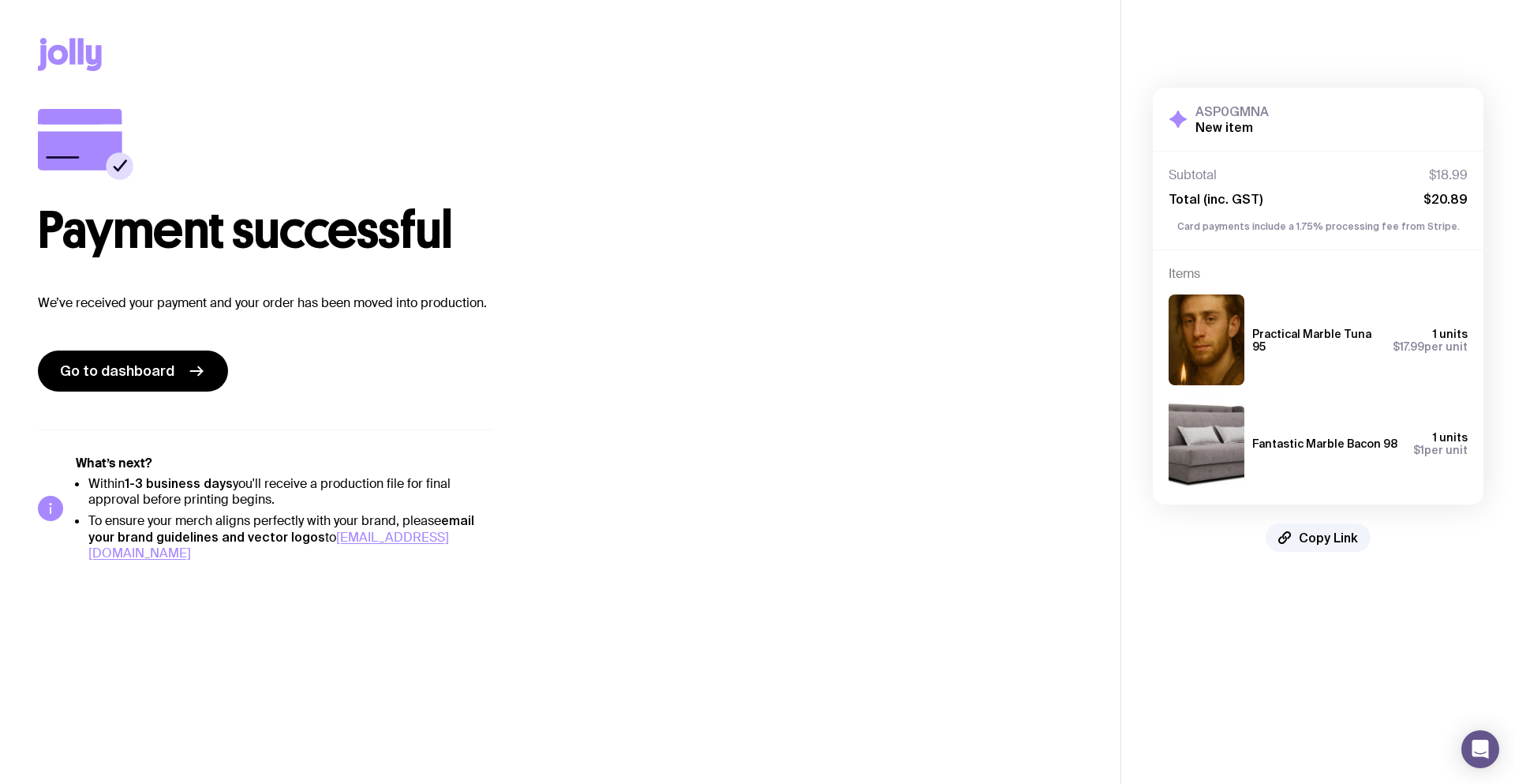
drag, startPoint x: 302, startPoint y: 366, endPoint x: 281, endPoint y: 365, distance: 21.0
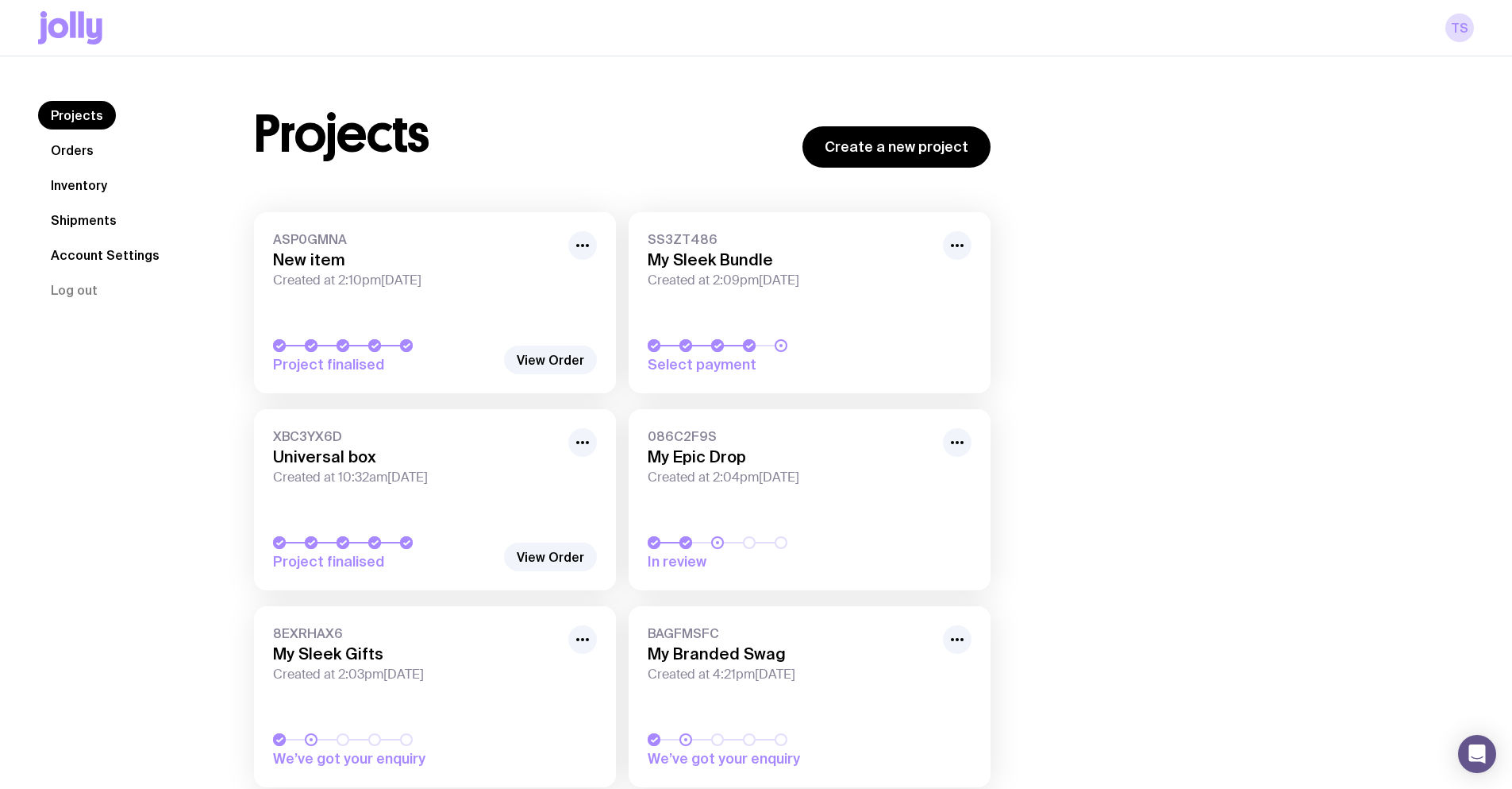
click at [791, 292] on link "SS3ZT486 My Sleek Bundle Created at 2:09pm[DATE] Select payment" at bounding box center [809, 302] width 362 height 181
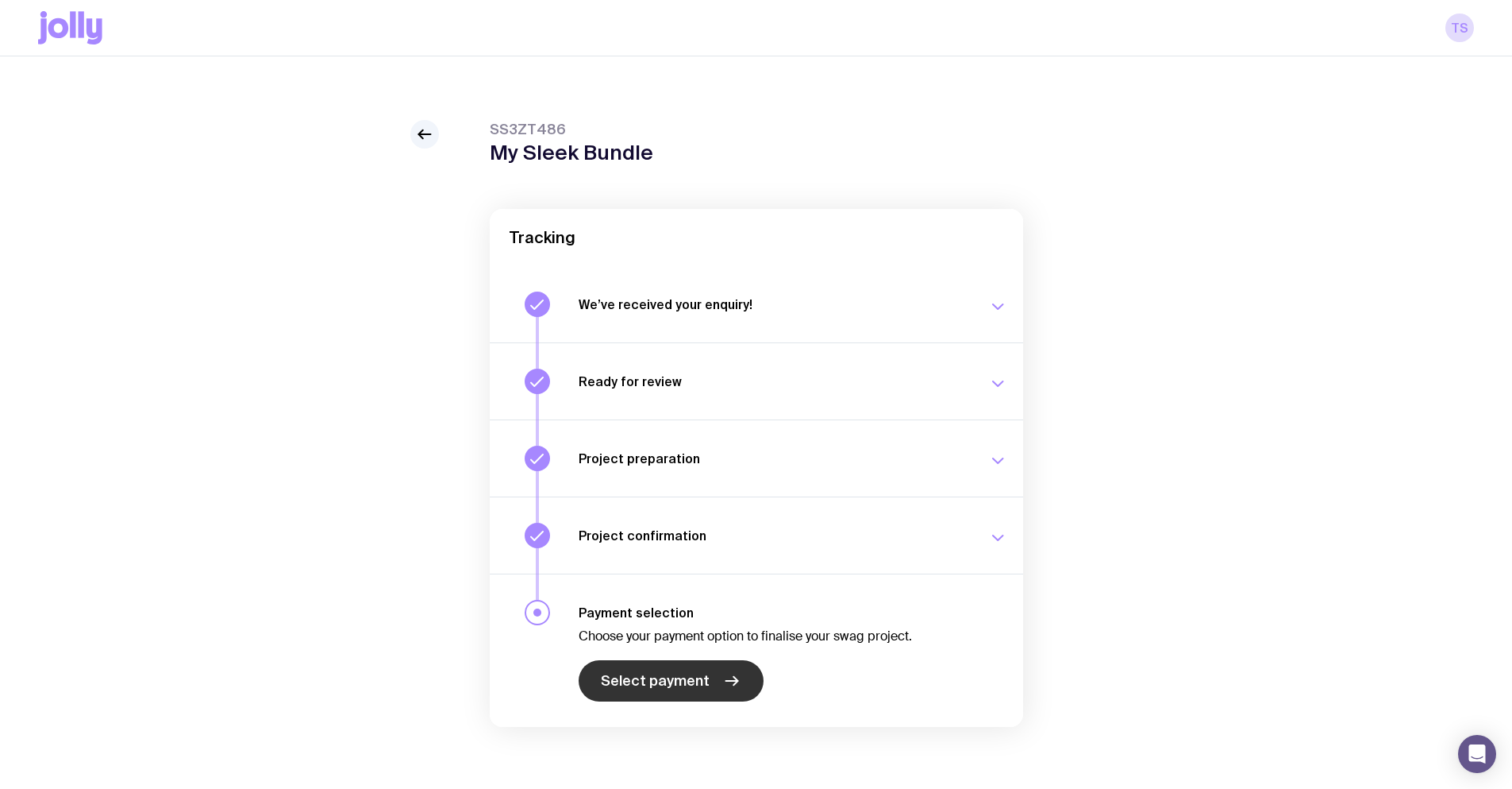
click at [687, 683] on span "Select payment" at bounding box center [655, 680] width 109 height 19
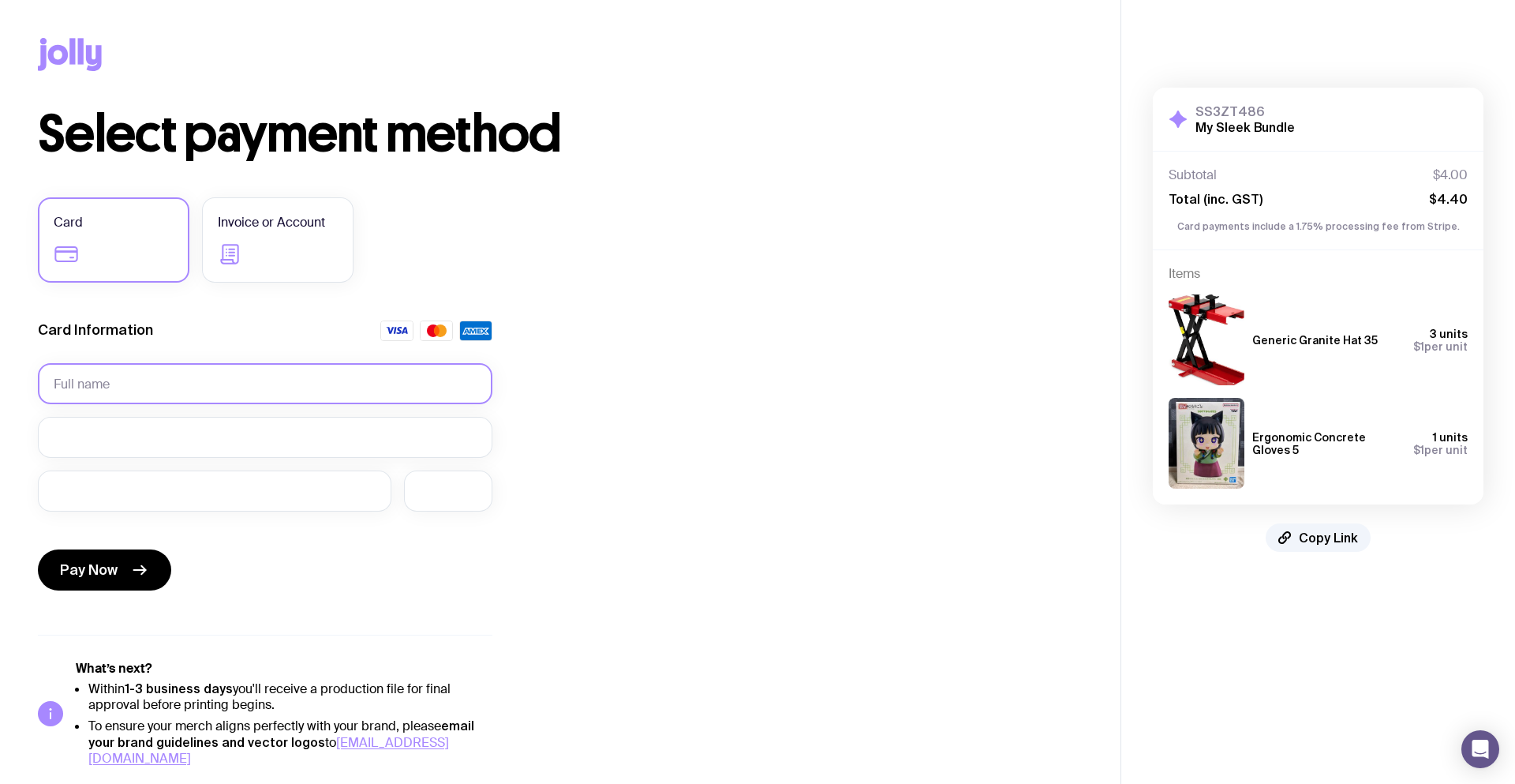
click at [188, 367] on input "text" at bounding box center [264, 383] width 455 height 41
type input "[PERSON_NAME]"
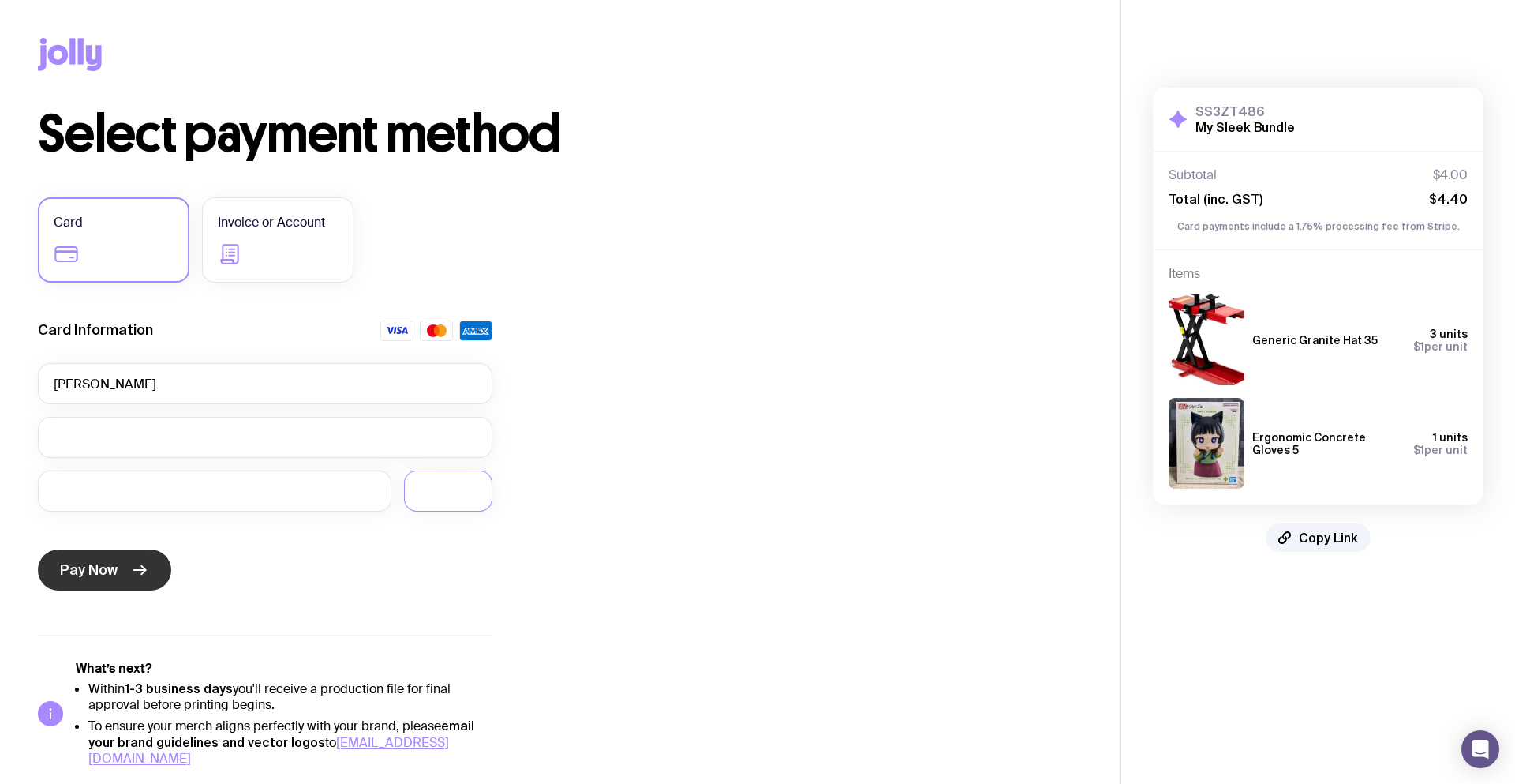
click at [127, 570] on button "Pay Now" at bounding box center [104, 569] width 134 height 41
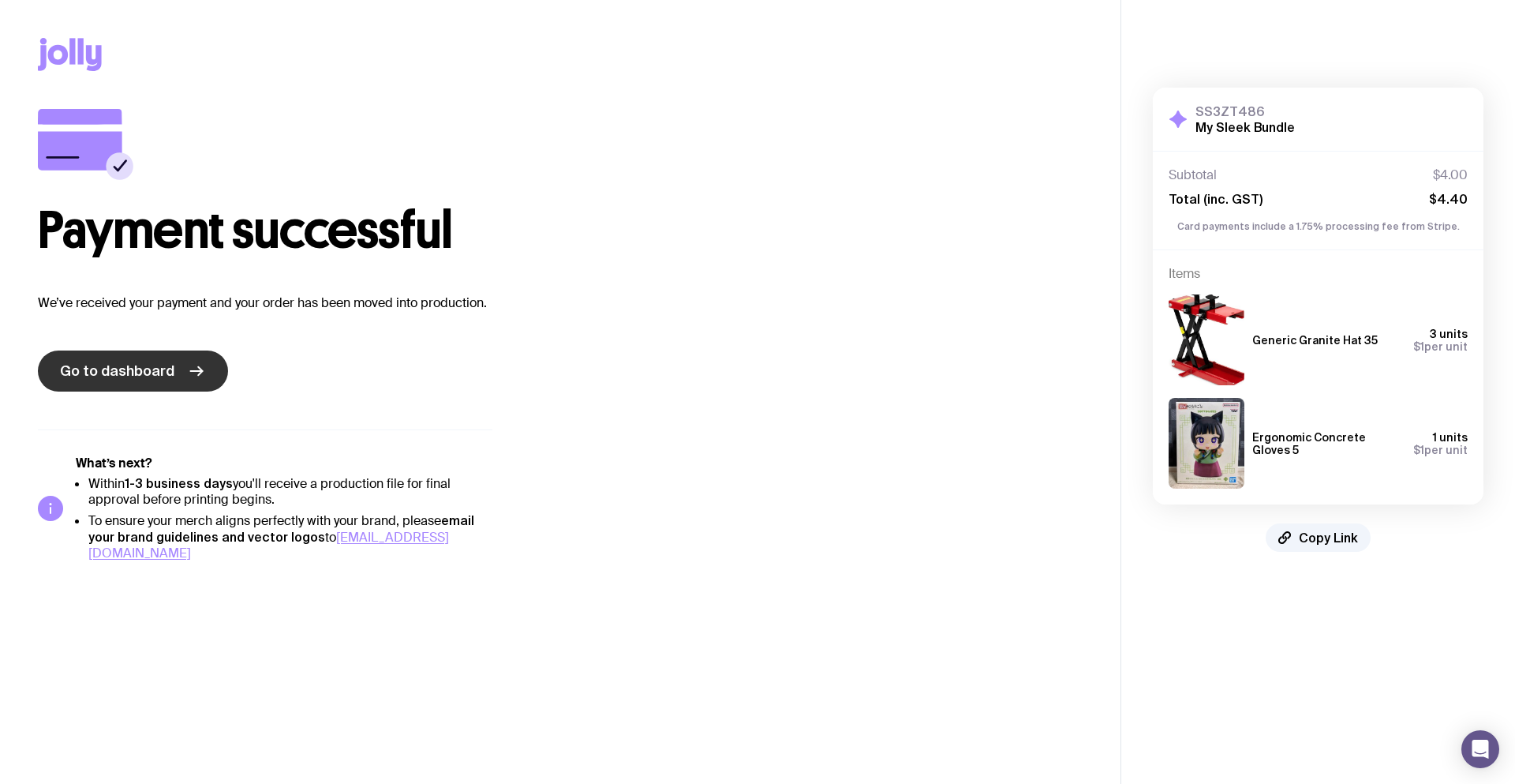
click at [135, 376] on span "Go to dashboard" at bounding box center [117, 371] width 114 height 19
